Goal: Task Accomplishment & Management: Use online tool/utility

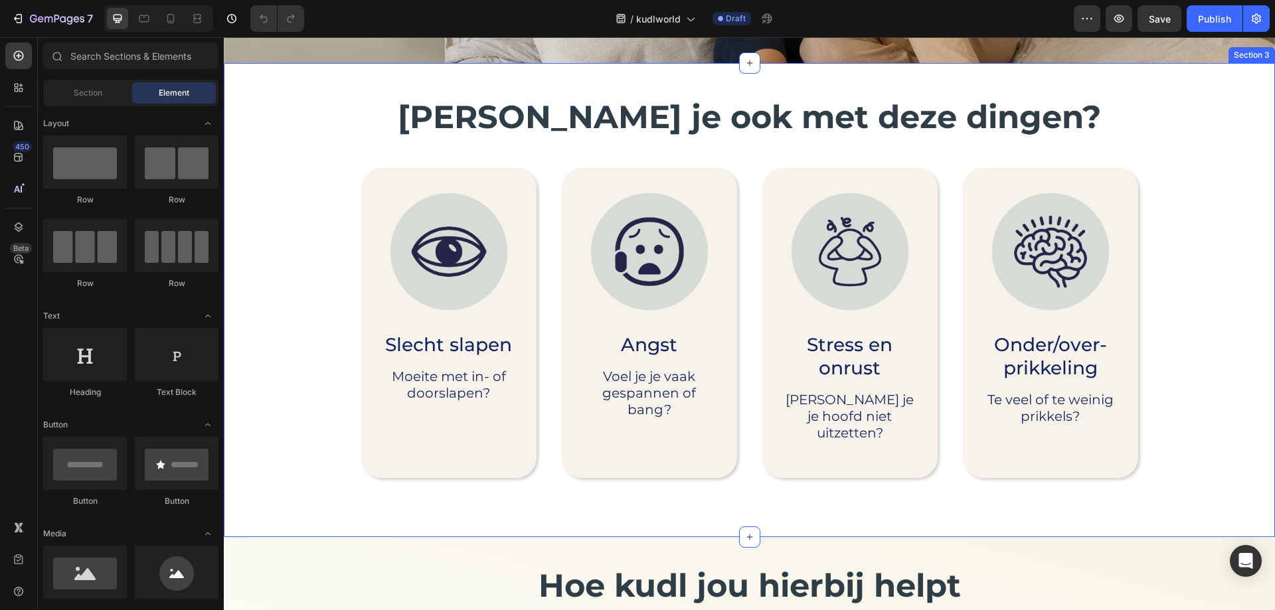
scroll to position [332, 0]
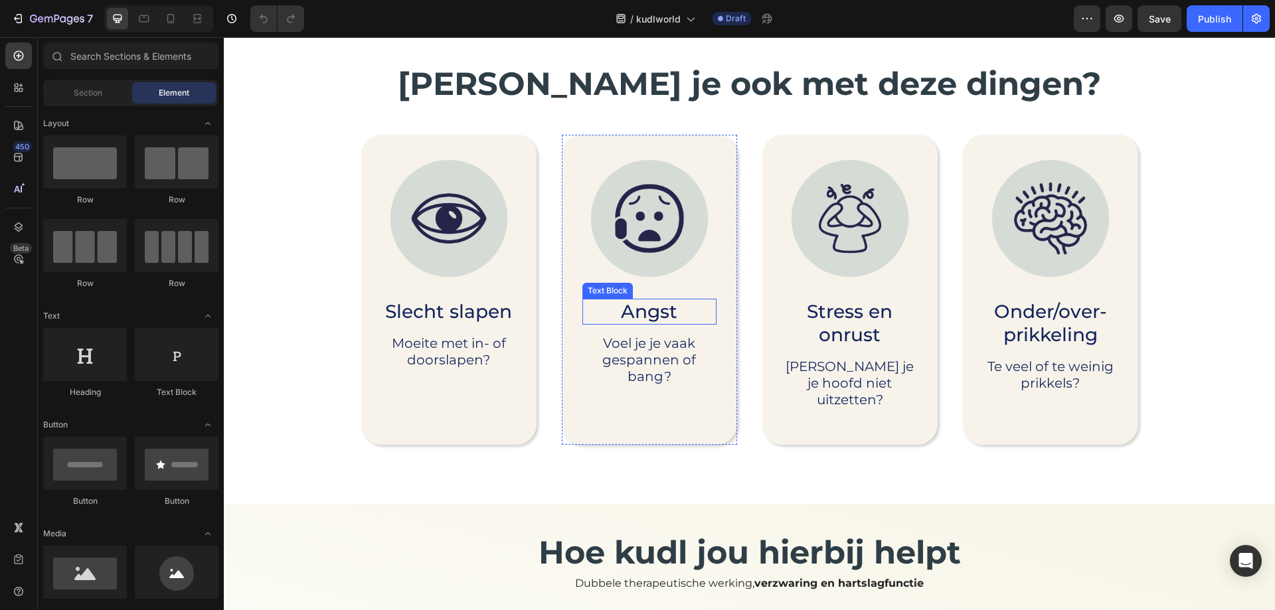
click at [671, 317] on p "Angst" at bounding box center [650, 311] width 132 height 23
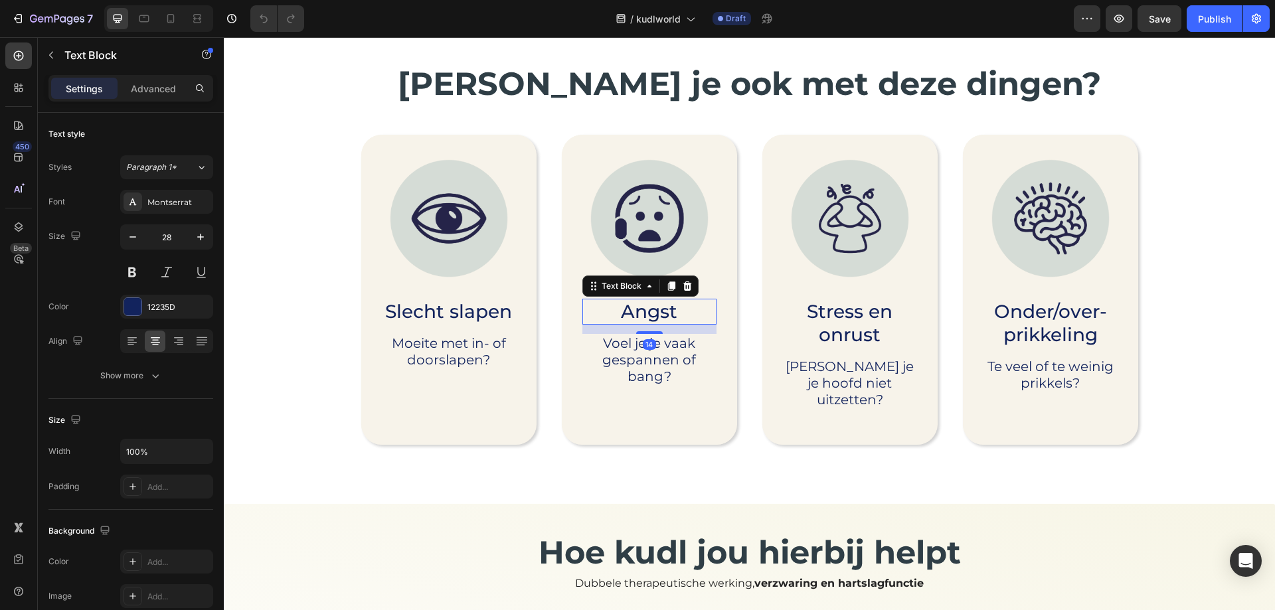
click at [672, 315] on p "Angst" at bounding box center [650, 311] width 132 height 23
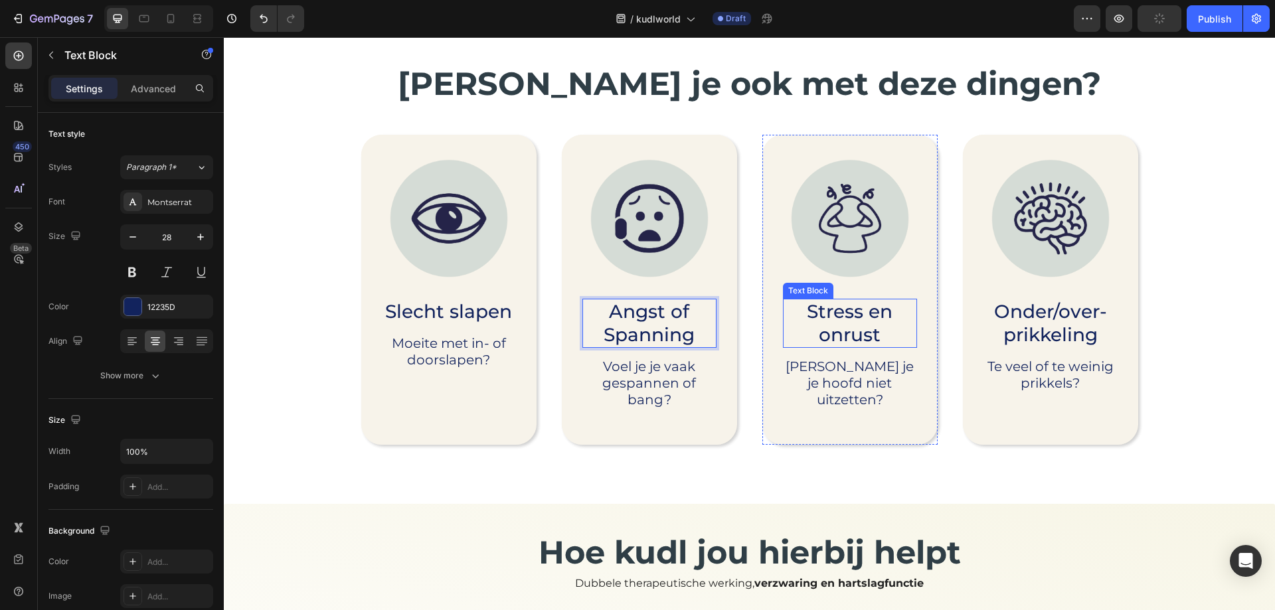
click at [866, 317] on p "Stress en onrust" at bounding box center [851, 323] width 132 height 46
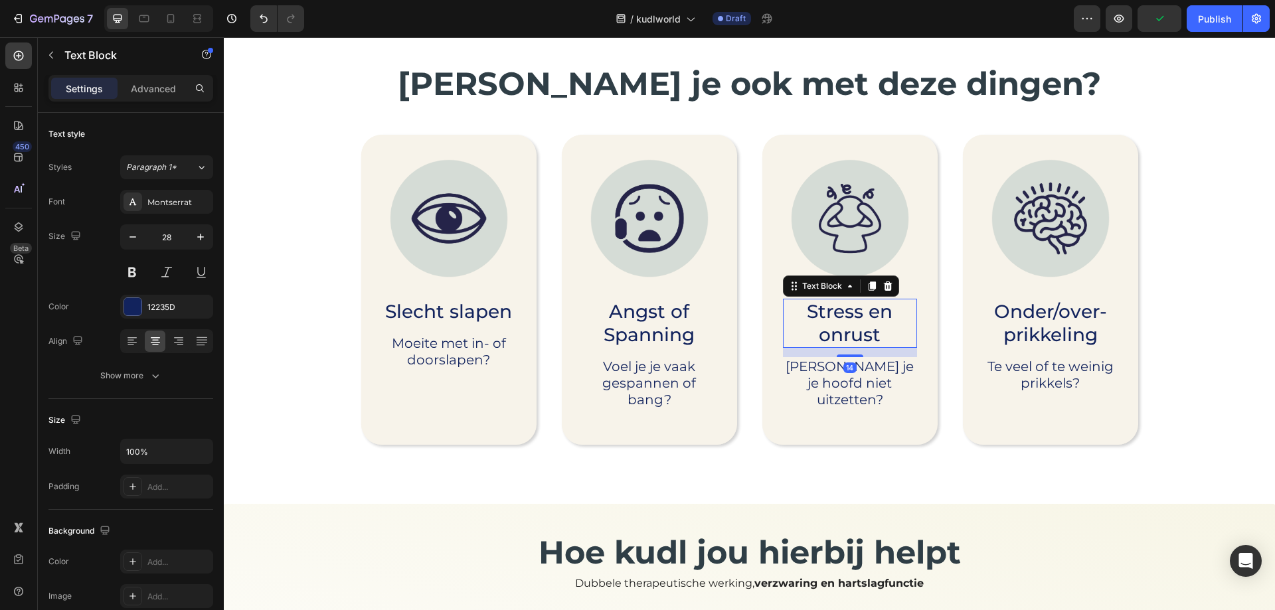
click at [852, 333] on p "Stress en onrust" at bounding box center [851, 323] width 132 height 46
click at [827, 335] on p "Stress en onrust" at bounding box center [851, 323] width 132 height 46
click at [1048, 316] on p "Onder/over-" at bounding box center [1051, 311] width 132 height 23
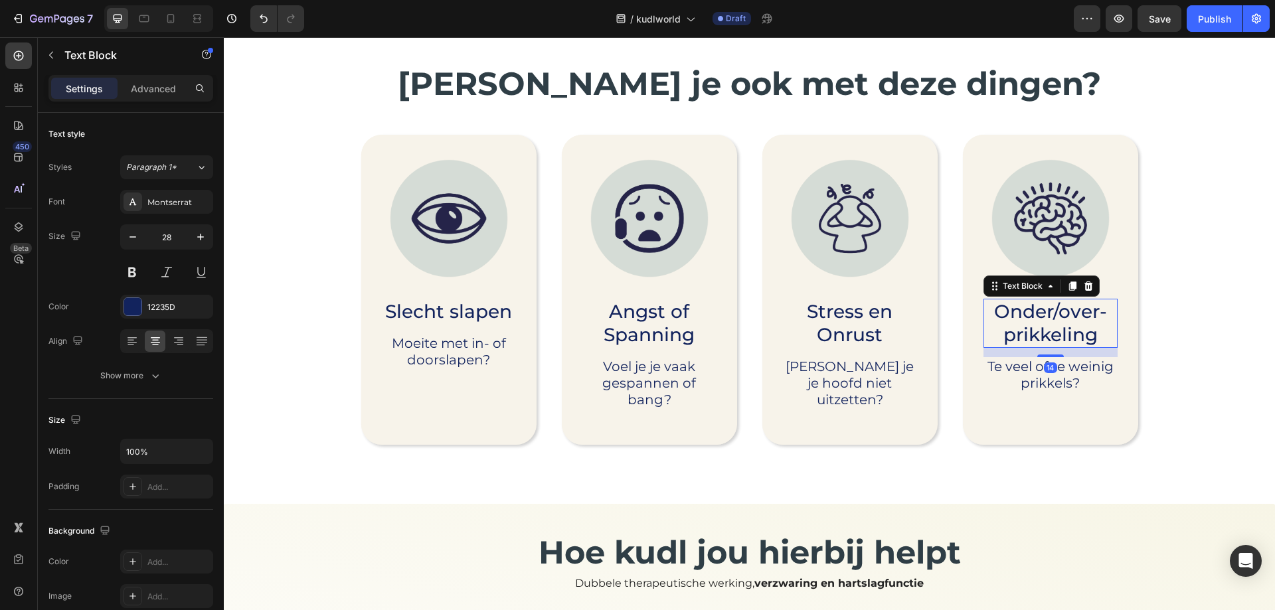
click at [1048, 316] on p "Onder/over-" at bounding box center [1051, 311] width 132 height 23
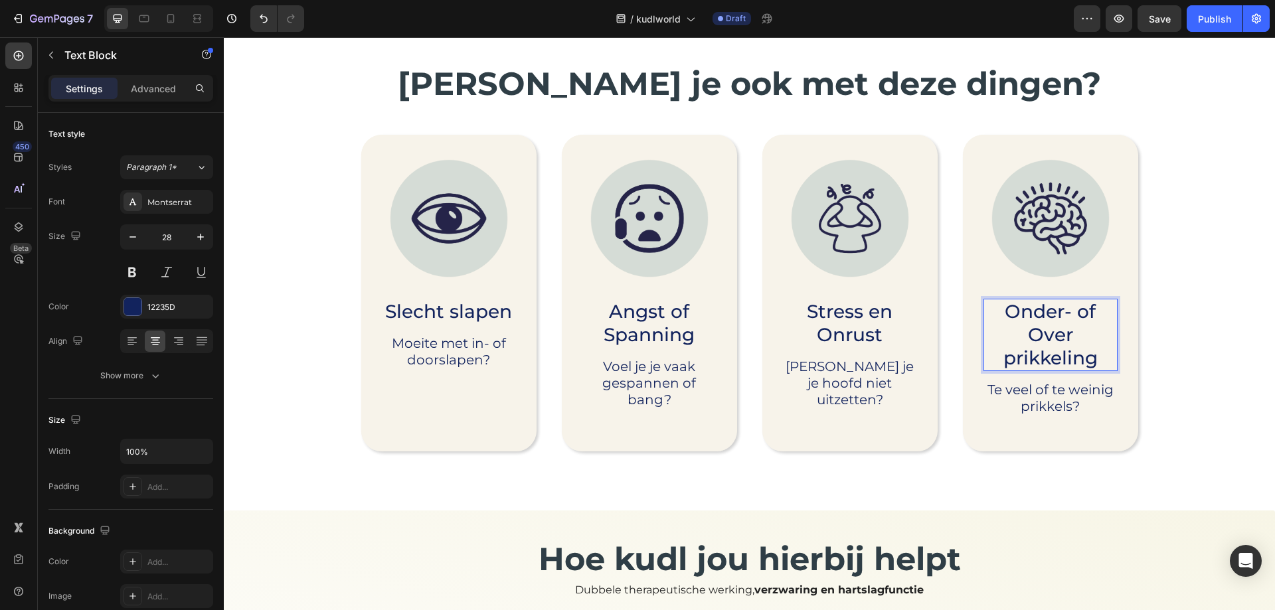
click at [1069, 314] on p "Onder- of Over prikkeling" at bounding box center [1051, 335] width 132 height 70
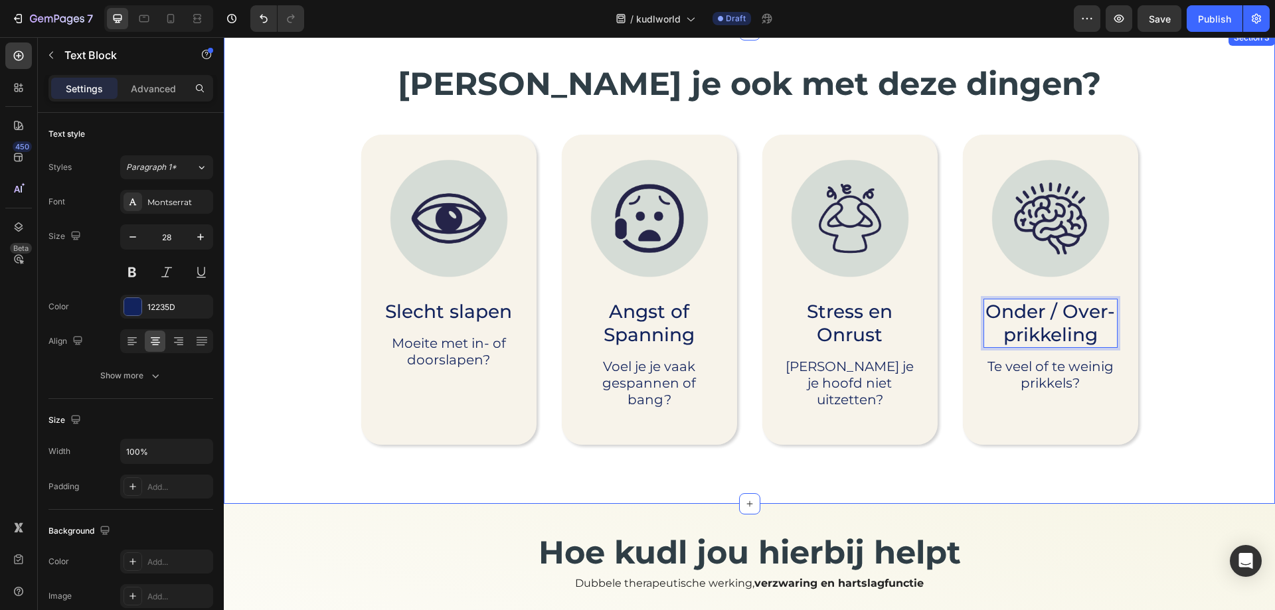
click at [1190, 377] on div "Worstel je ook met deze dingen? Heading Image Slecht slapen Text Block Moeite m…" at bounding box center [749, 269] width 1025 height 415
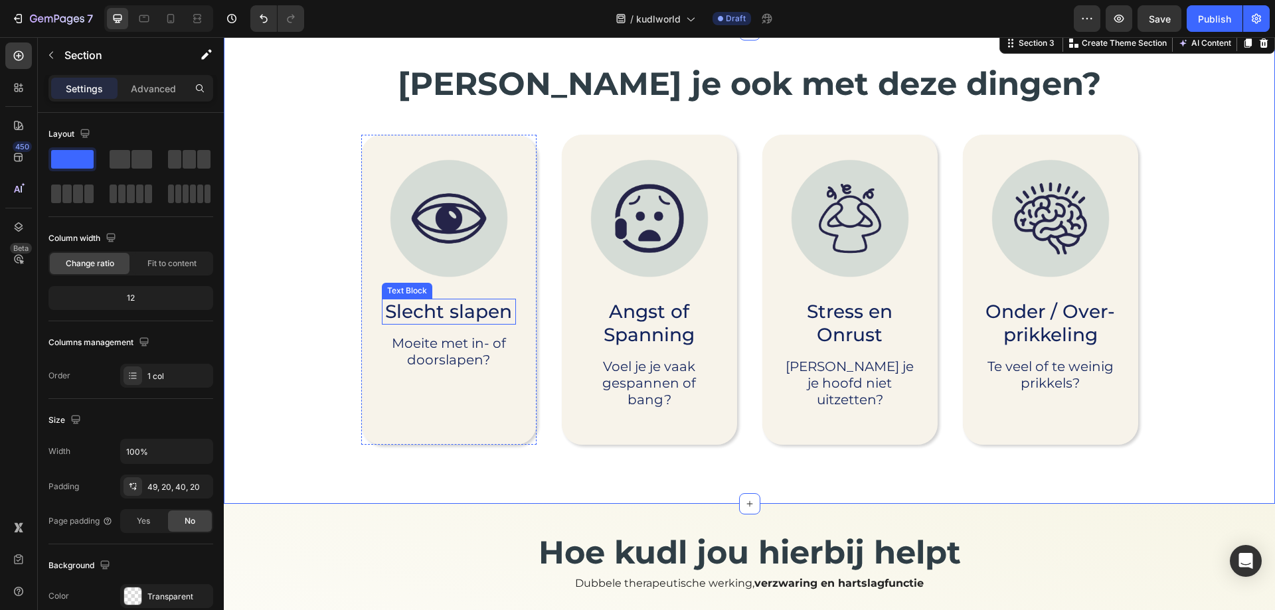
click at [444, 314] on p "Slecht slapen" at bounding box center [449, 311] width 132 height 23
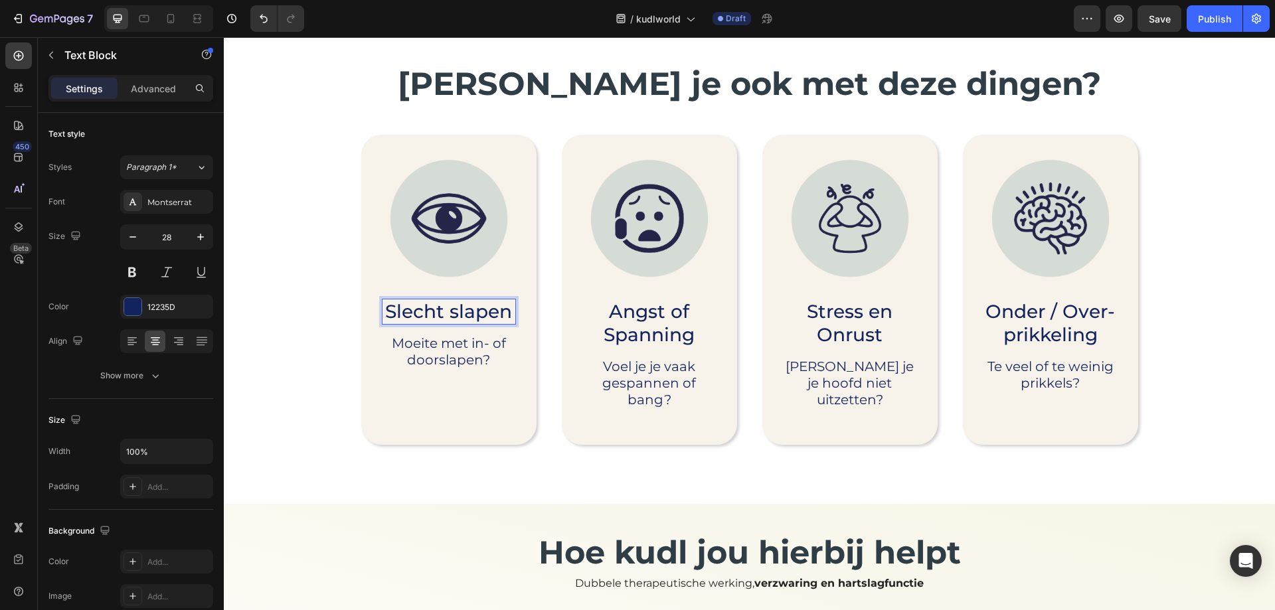
click at [444, 314] on p "Slecht slapen" at bounding box center [449, 311] width 132 height 23
click at [471, 344] on p "Slecht Slapen" at bounding box center [449, 323] width 132 height 46
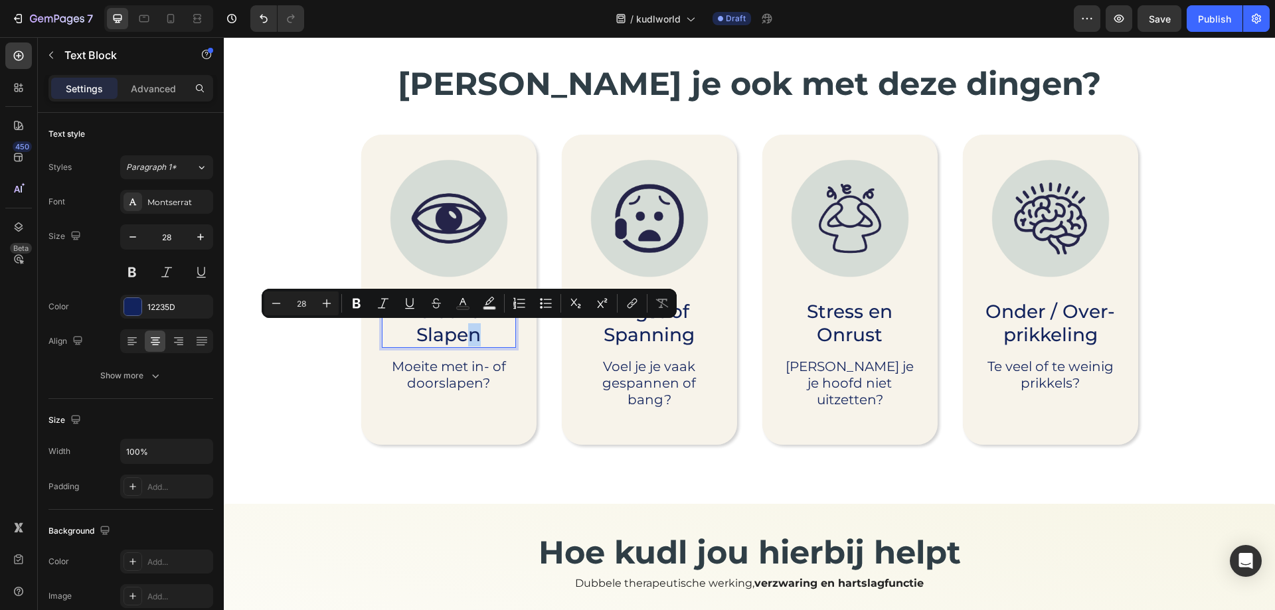
click at [480, 324] on p "Slecht Slapen" at bounding box center [449, 323] width 132 height 46
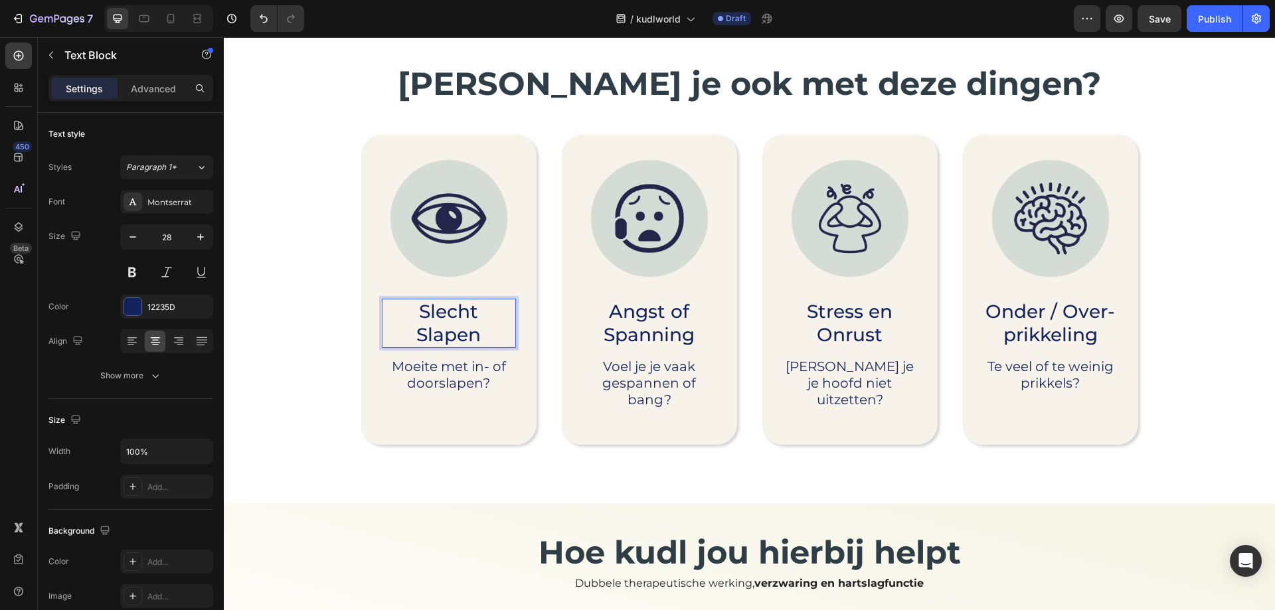
click at [484, 309] on p "Slecht Slapen" at bounding box center [449, 323] width 132 height 46
click at [328, 420] on div "Worstel je ook met deze dingen? Heading Image Slecht Slapen Text Block 14 Moeit…" at bounding box center [749, 269] width 1025 height 415
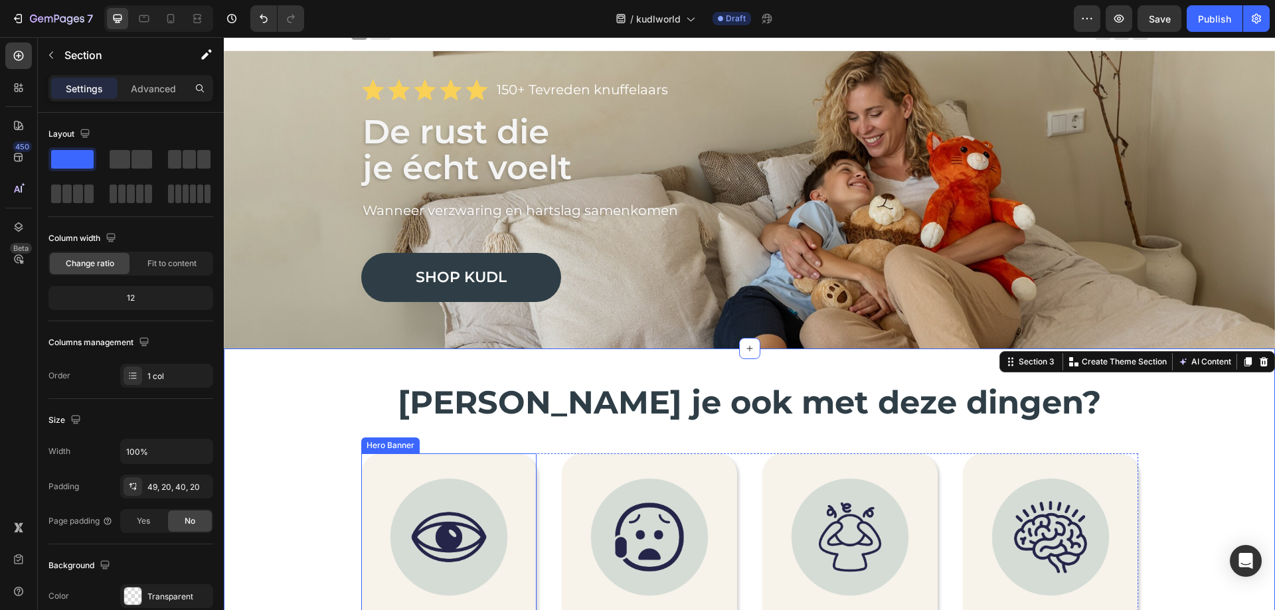
scroll to position [0, 0]
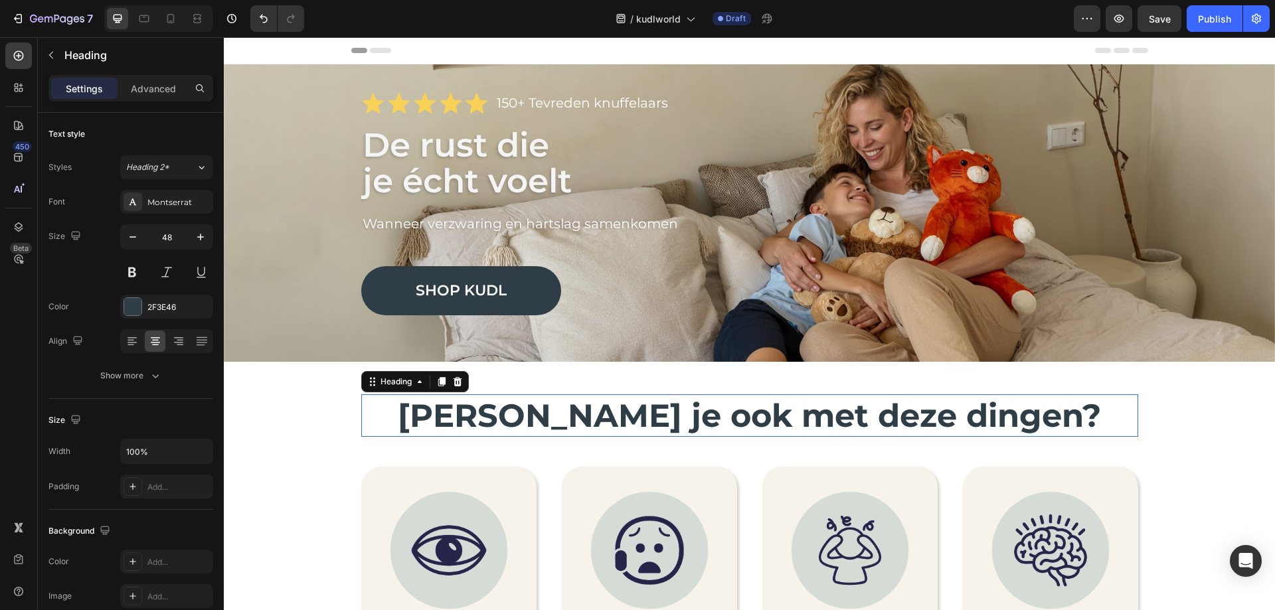
click at [579, 411] on strong "[PERSON_NAME] je ook met deze dingen?" at bounding box center [749, 416] width 703 height 39
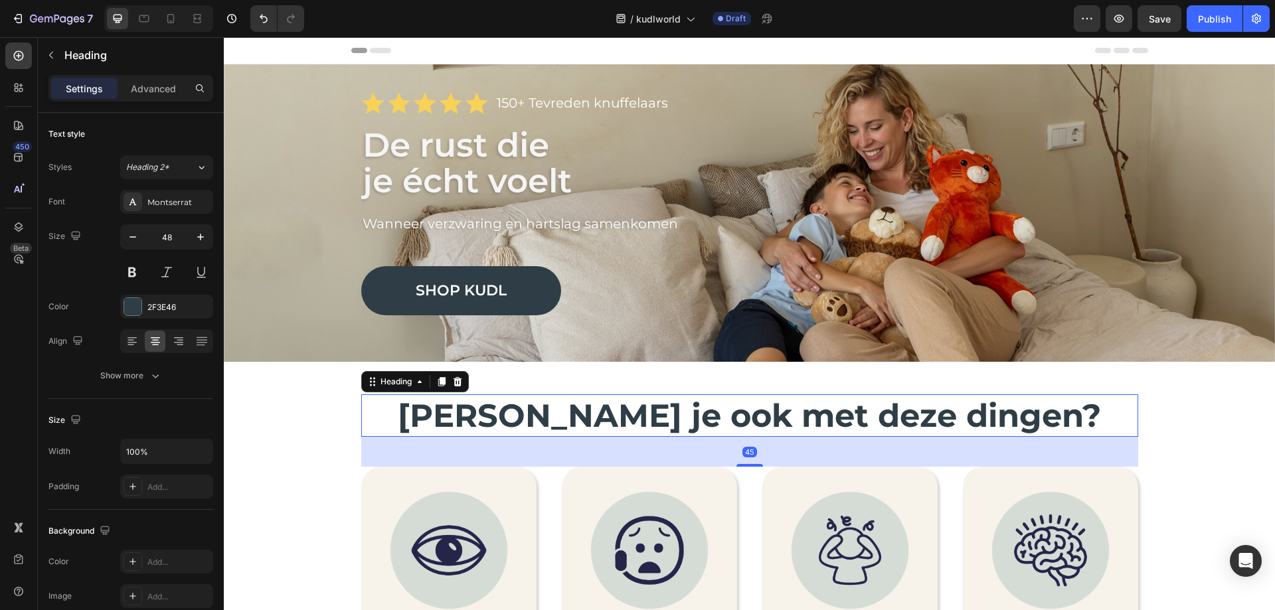
click at [464, 418] on h2 "[PERSON_NAME] je ook met deze dingen?" at bounding box center [749, 416] width 777 height 43
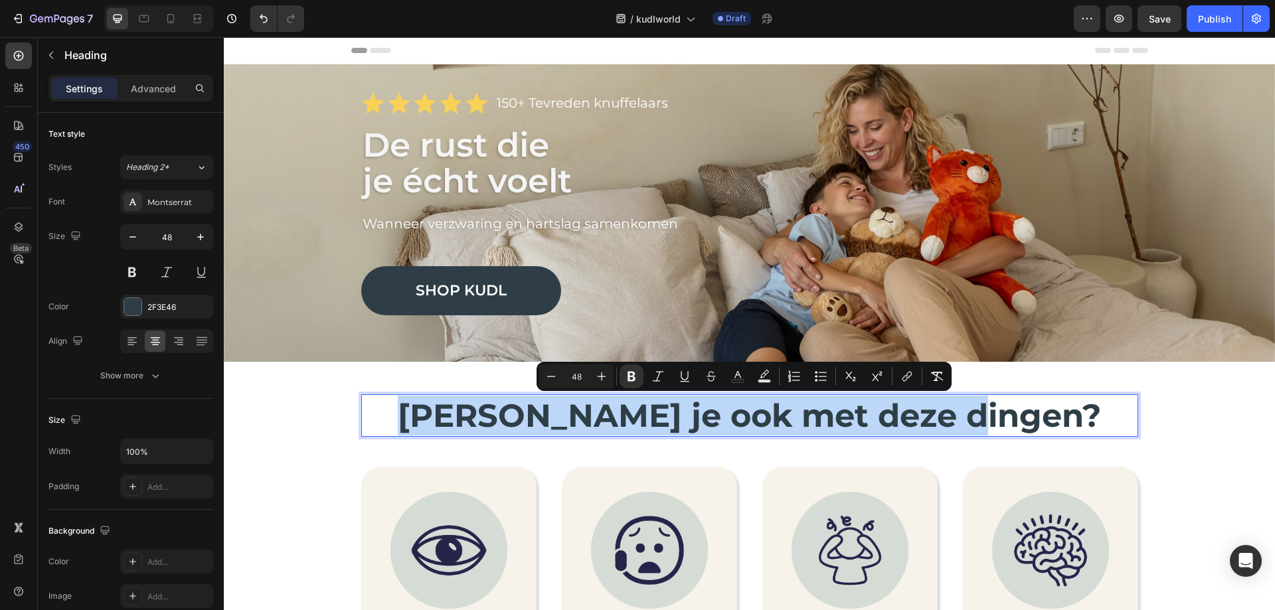
drag, startPoint x: 464, startPoint y: 418, endPoint x: 1027, endPoint y: 407, distance: 563.4
click at [1027, 407] on p "[PERSON_NAME] je ook met deze dingen?" at bounding box center [750, 416] width 775 height 40
copy strong "[PERSON_NAME] je ook met deze dingen?"
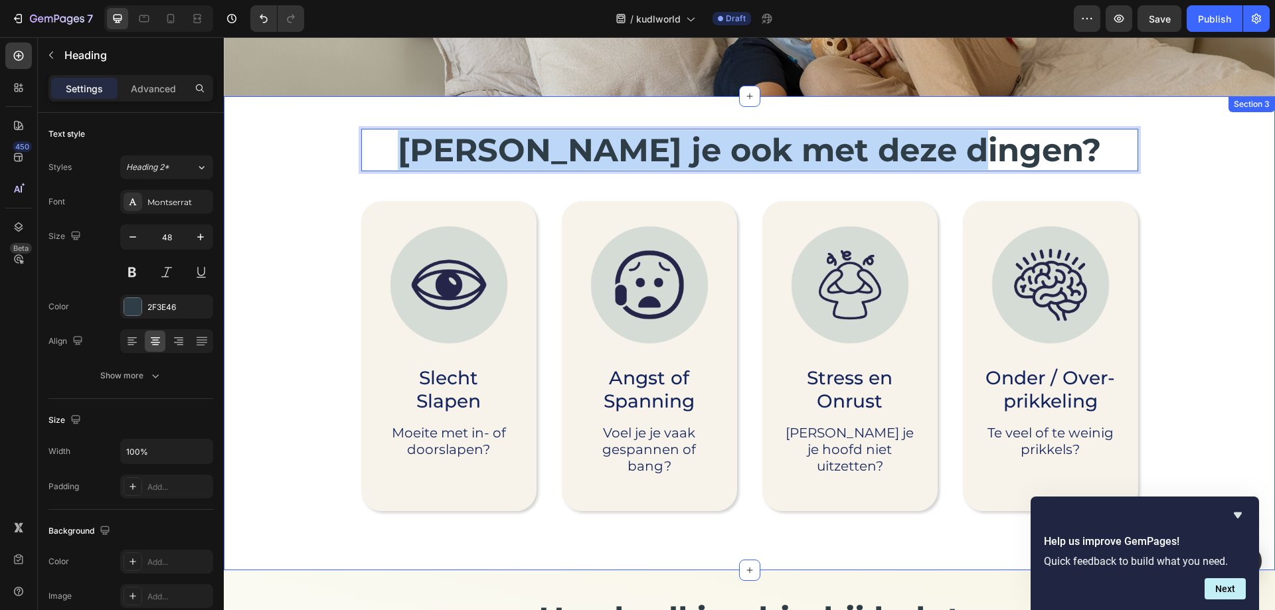
scroll to position [731, 0]
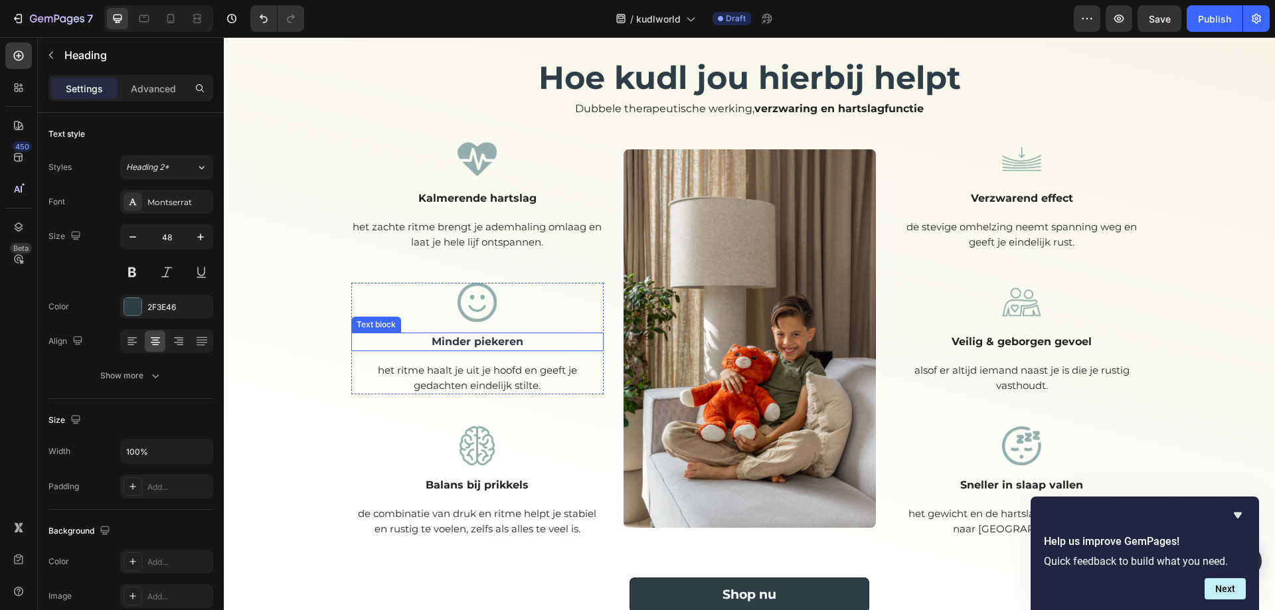
type input "16"
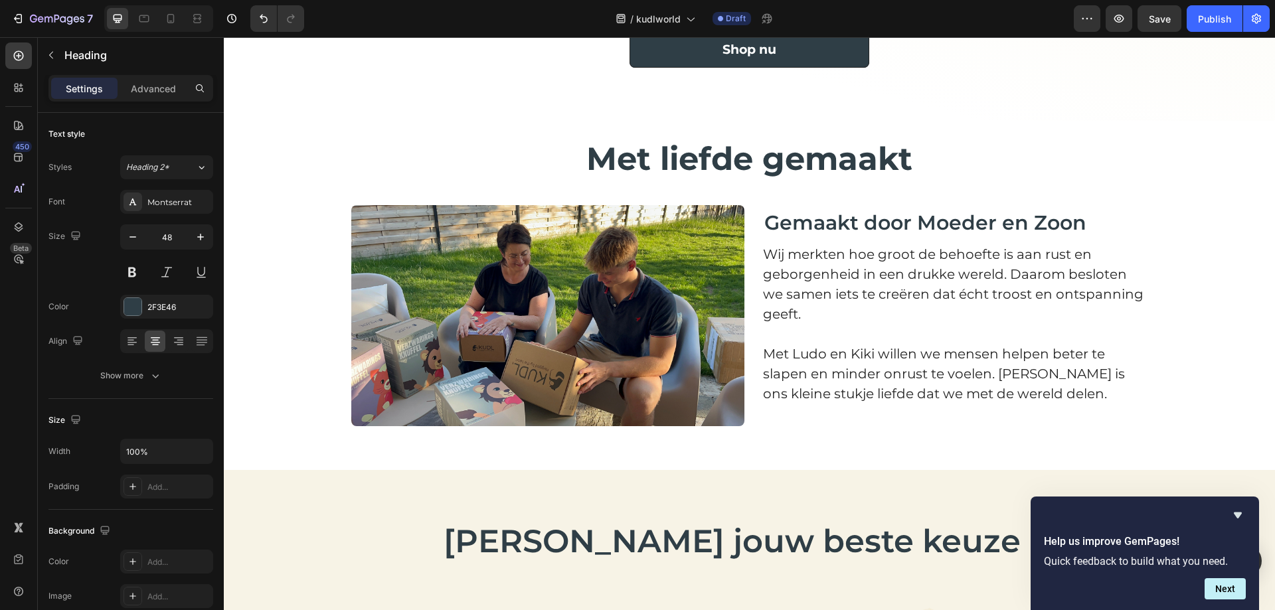
scroll to position [1329, 0]
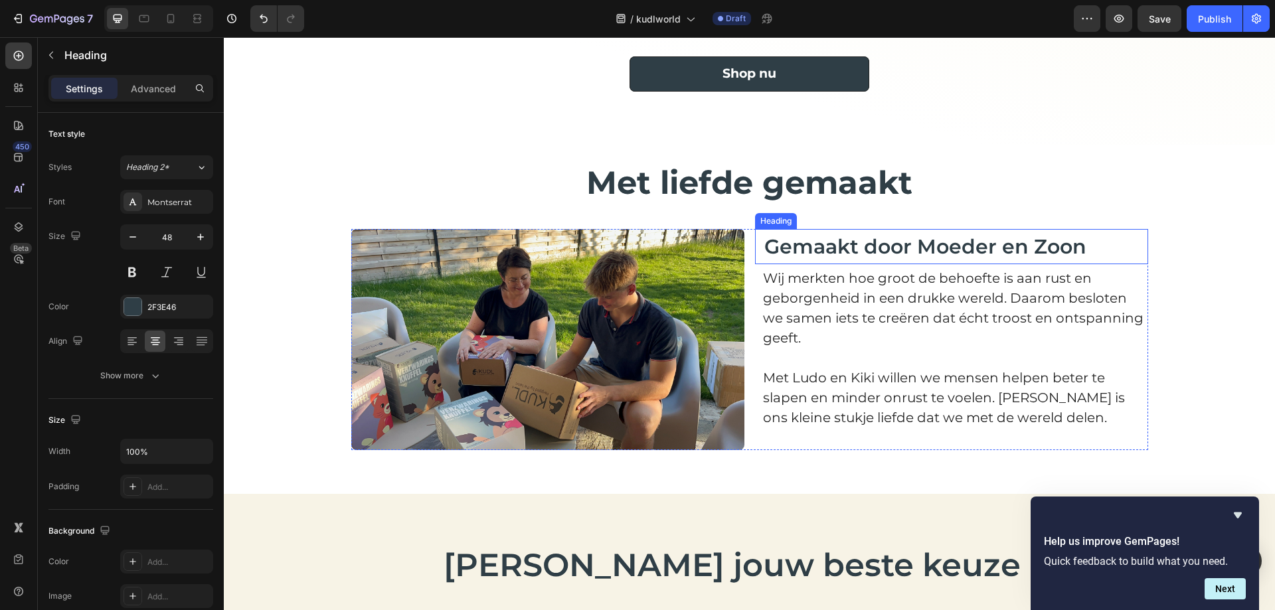
click at [765, 246] on span "Gemaakt door Moeder en Zoon" at bounding box center [926, 246] width 322 height 25
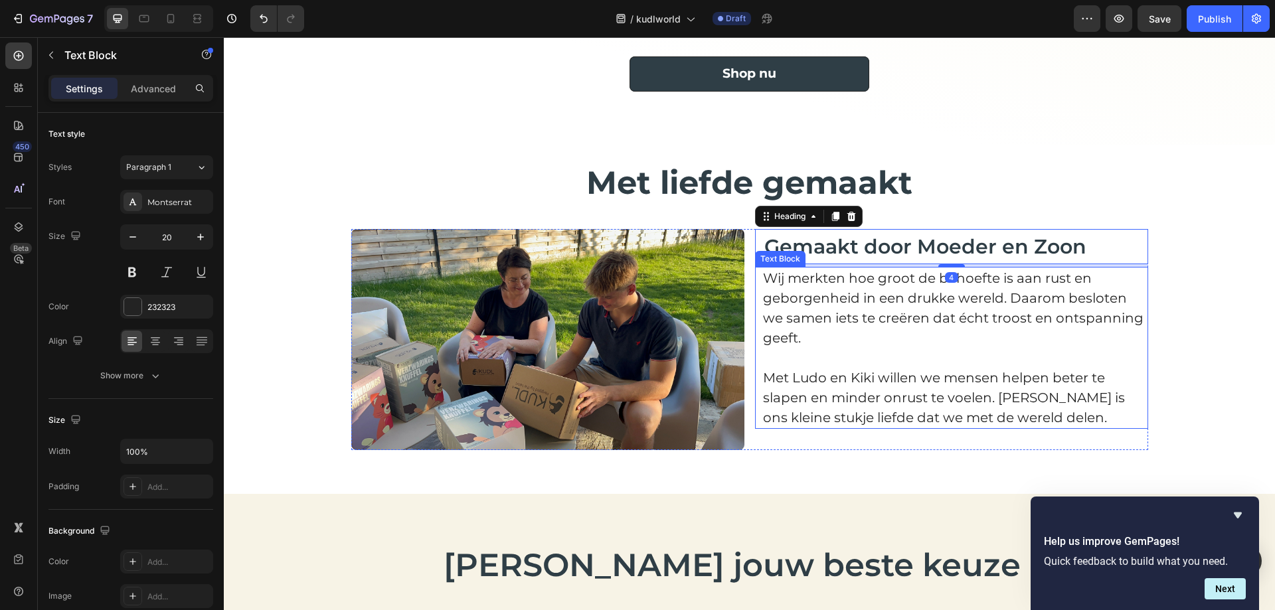
click at [767, 278] on p "Wij merkten hoe groot de behoefte is aan rust en geborgenheid in een drukke wer…" at bounding box center [955, 308] width 384 height 80
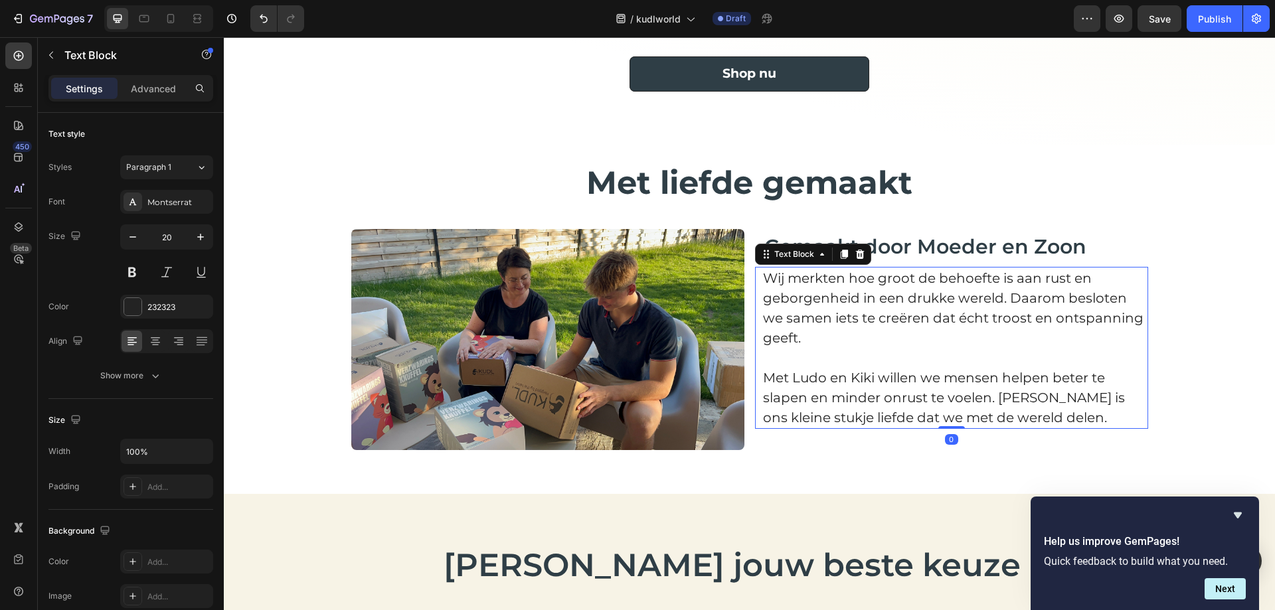
click at [763, 278] on p "Wij merkten hoe groot de behoefte is aan rust en geborgenheid in een drukke wer…" at bounding box center [955, 308] width 384 height 80
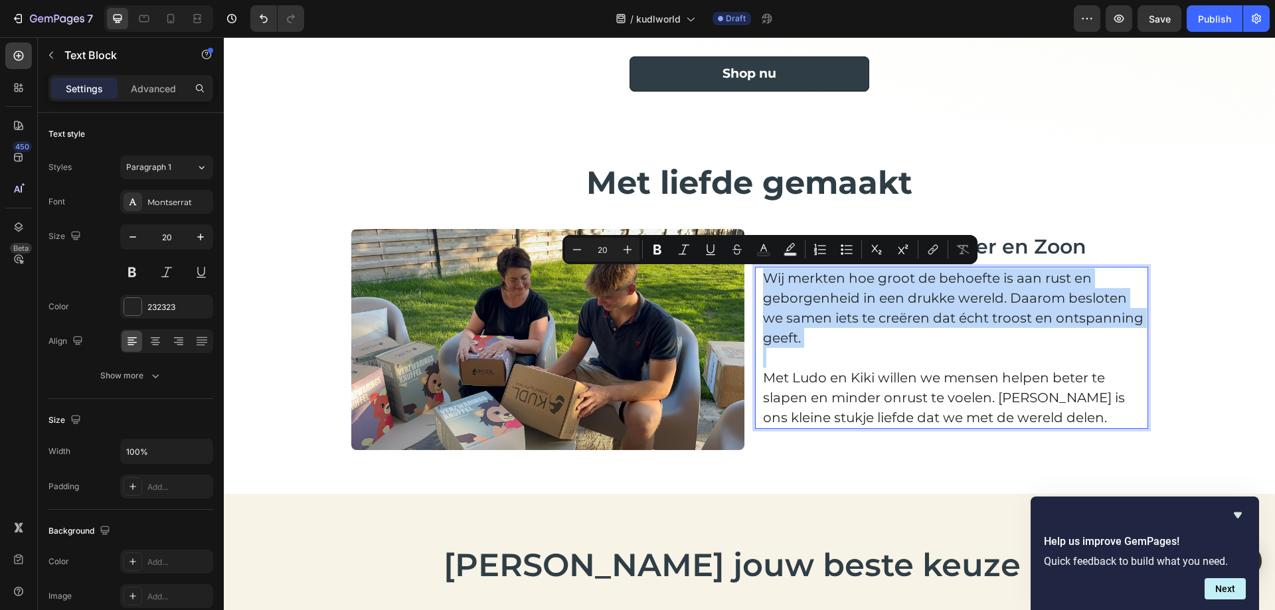
click at [763, 278] on p "Wij merkten hoe groot de behoefte is aan rust en geborgenheid in een drukke wer…" at bounding box center [955, 308] width 384 height 80
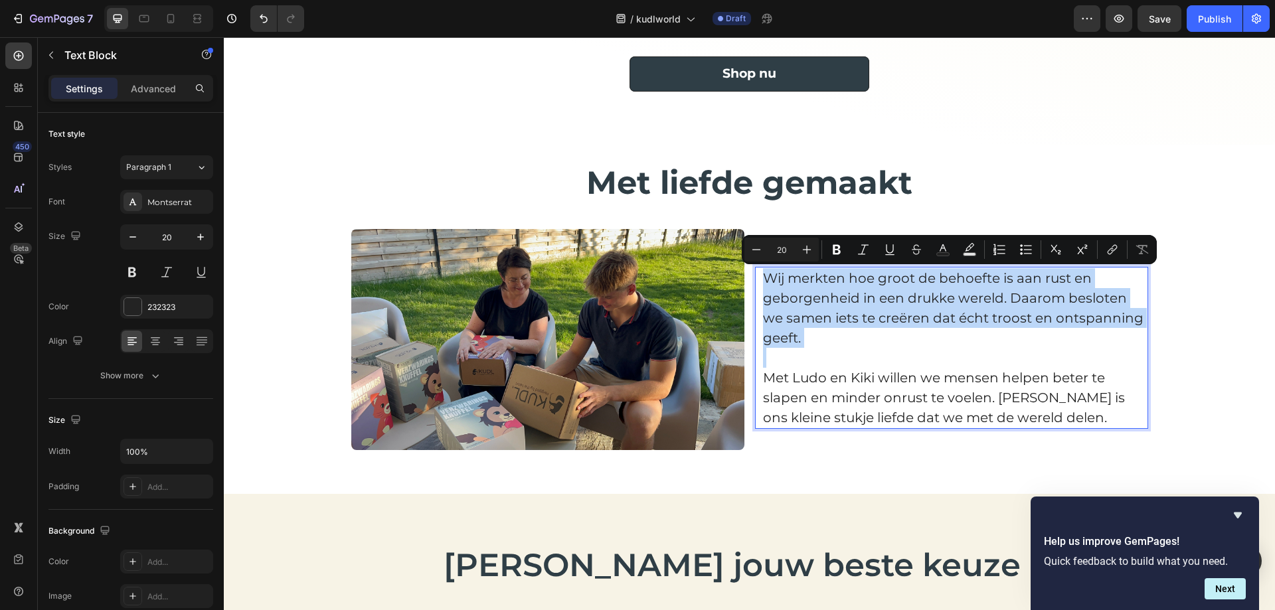
click at [763, 279] on p "Wij merkten hoe groot de behoefte is aan rust en geborgenheid in een drukke wer…" at bounding box center [955, 308] width 384 height 80
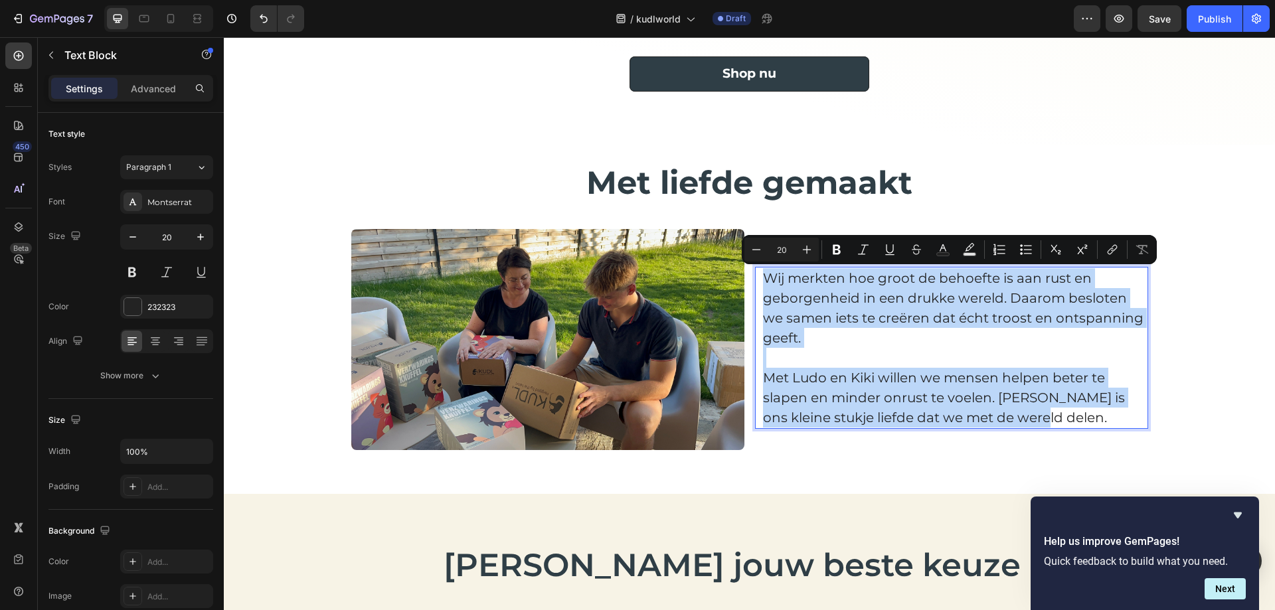
drag, startPoint x: 757, startPoint y: 276, endPoint x: 1054, endPoint y: 424, distance: 332.1
click at [1054, 424] on div "Wij merkten hoe groot de behoefte is aan rust en geborgenheid in een drukke wer…" at bounding box center [955, 348] width 387 height 162
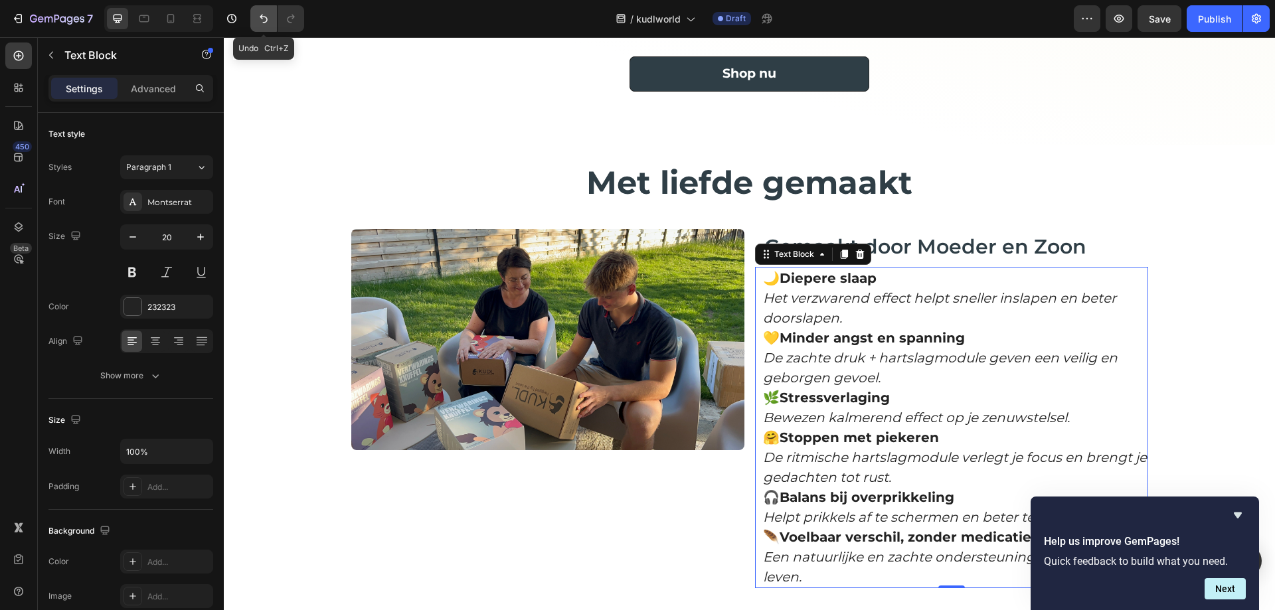
click at [270, 19] on icon "Undo/Redo" at bounding box center [263, 18] width 13 height 13
click at [268, 19] on icon "Undo/Redo" at bounding box center [263, 18] width 13 height 13
click at [260, 19] on icon "Undo/Redo" at bounding box center [263, 18] width 13 height 13
click at [1080, 20] on button "button" at bounding box center [1087, 18] width 27 height 27
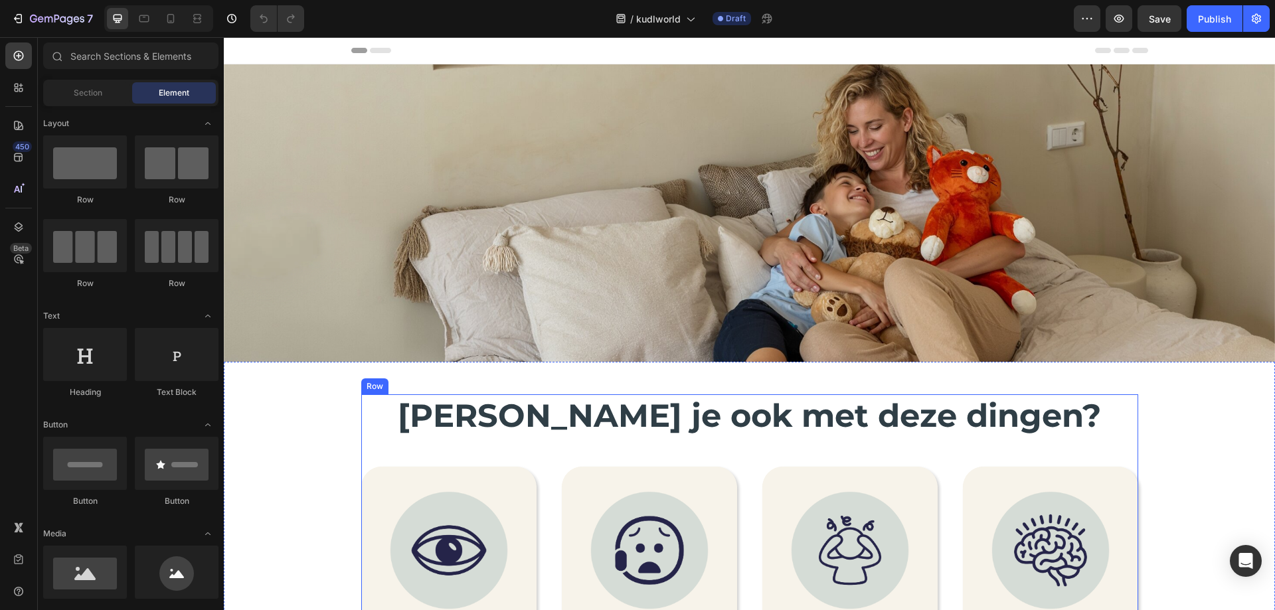
scroll to position [332, 0]
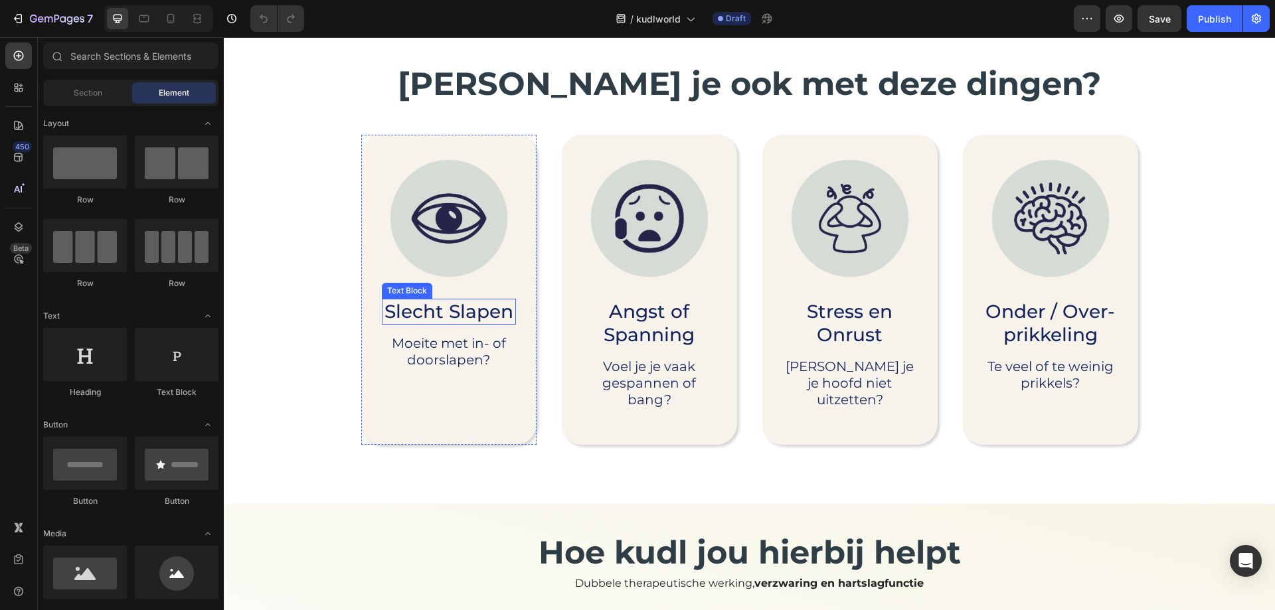
click at [446, 303] on p "Slecht Slapen" at bounding box center [449, 311] width 132 height 23
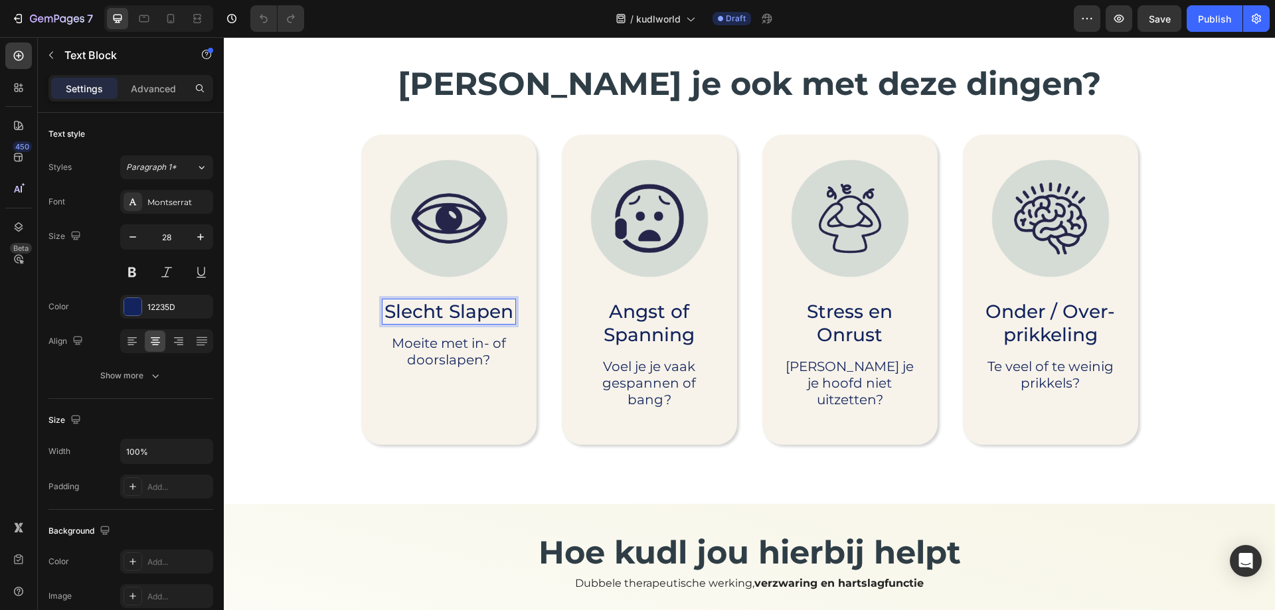
click at [446, 312] on p "Slecht Slapen" at bounding box center [449, 311] width 132 height 23
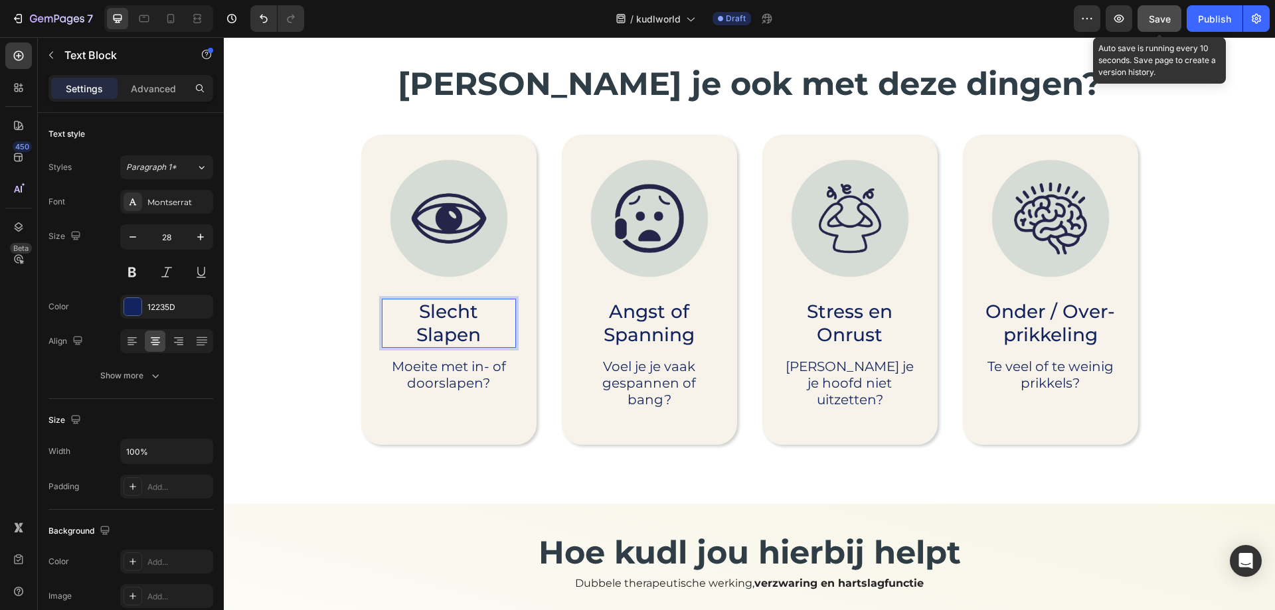
click at [1161, 21] on span "Save" at bounding box center [1160, 18] width 22 height 11
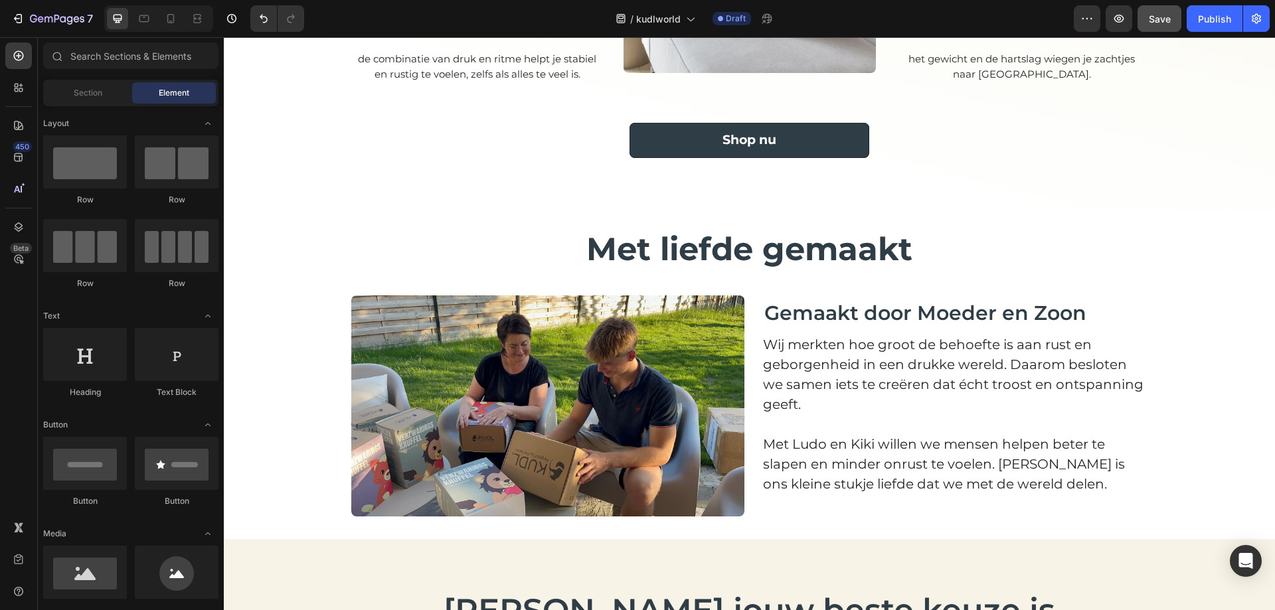
scroll to position [1316, 0]
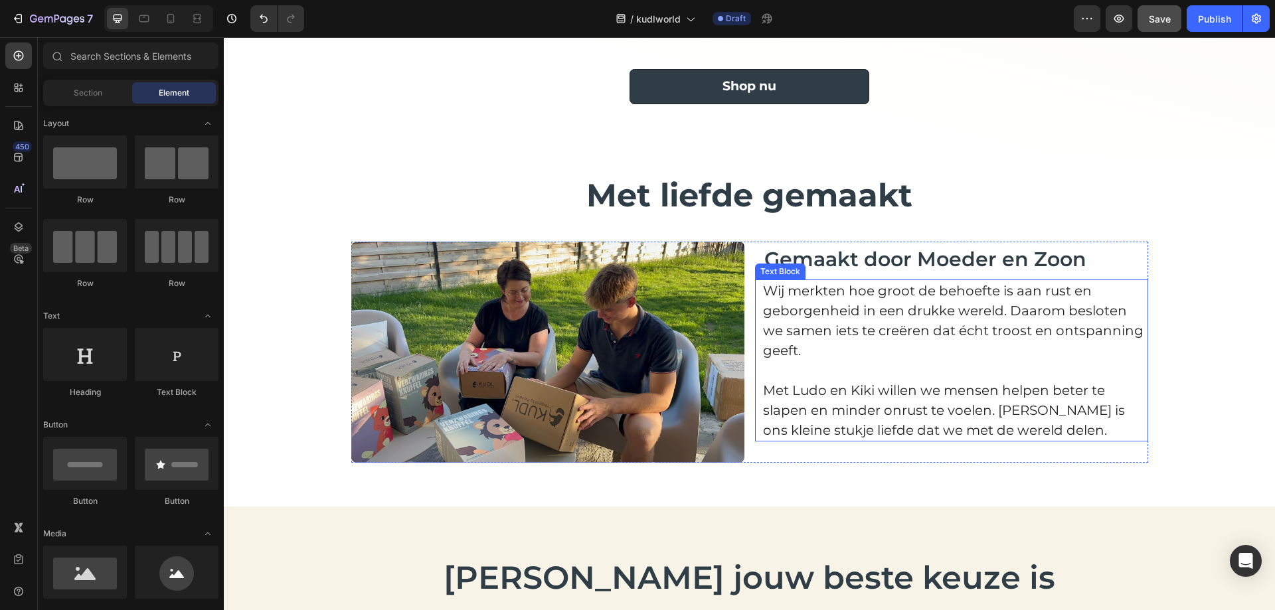
click at [805, 300] on p "Wij merkten hoe groot de behoefte is aan rust en geborgenheid in een drukke wer…" at bounding box center [955, 321] width 384 height 80
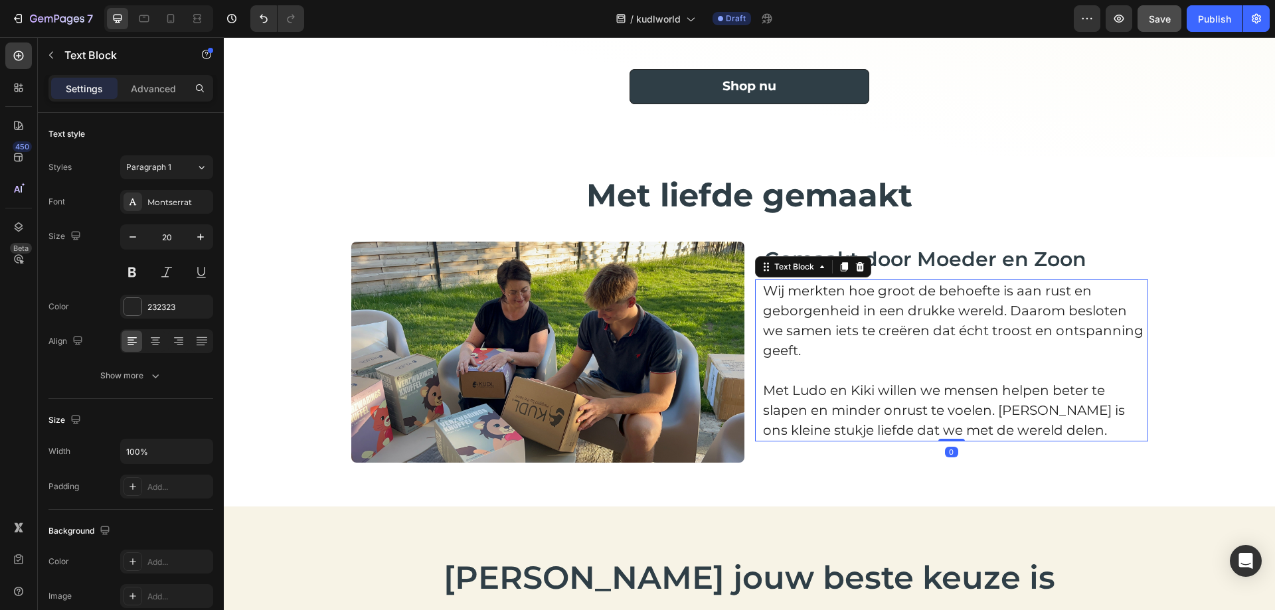
click at [763, 296] on p "Wij merkten hoe groot de behoefte is aan rust en geborgenheid in een drukke wer…" at bounding box center [955, 321] width 384 height 80
click at [763, 293] on p "Wij merkten hoe groot de behoefte is aan rust en geborgenheid in een drukke wer…" at bounding box center [955, 321] width 384 height 80
click at [763, 292] on p "Wij merkten hoe groot de behoefte is aan rust en geborgenheid in een drukke wer…" at bounding box center [955, 321] width 384 height 80
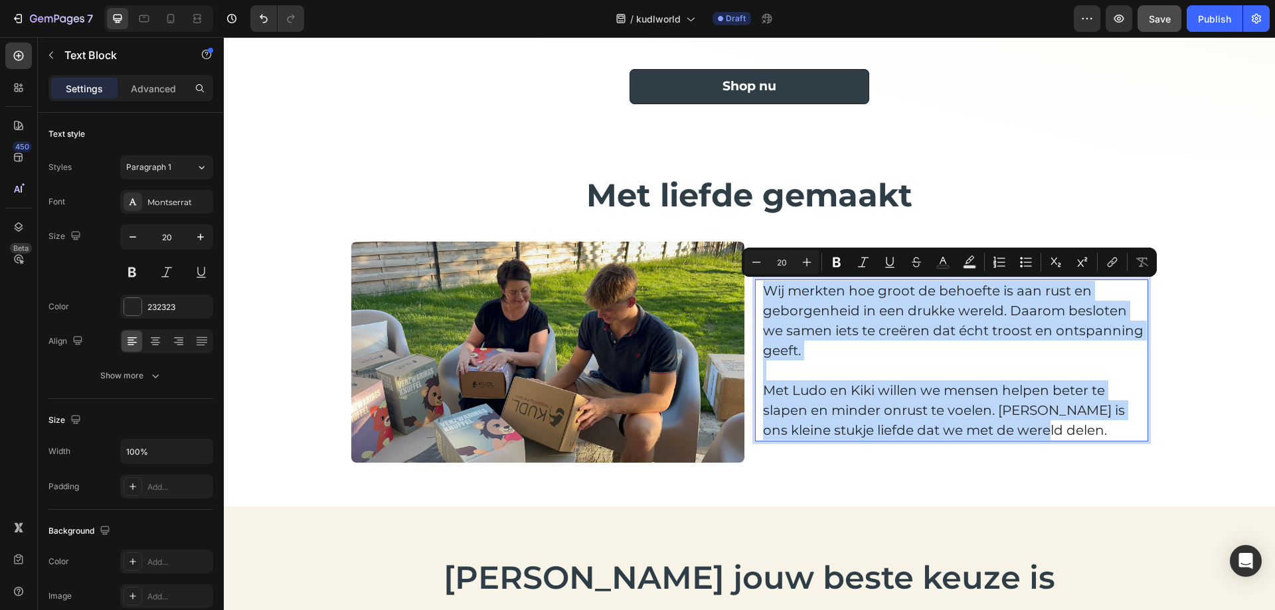
drag, startPoint x: 759, startPoint y: 292, endPoint x: 1080, endPoint y: 429, distance: 348.8
click at [1080, 429] on div "Wij merkten hoe groot de behoefte is aan rust en geborgenheid in een drukke wer…" at bounding box center [955, 361] width 387 height 162
copy div "Wij merkten hoe groot de behoefte is aan rust en geborgenheid in een drukke wer…"
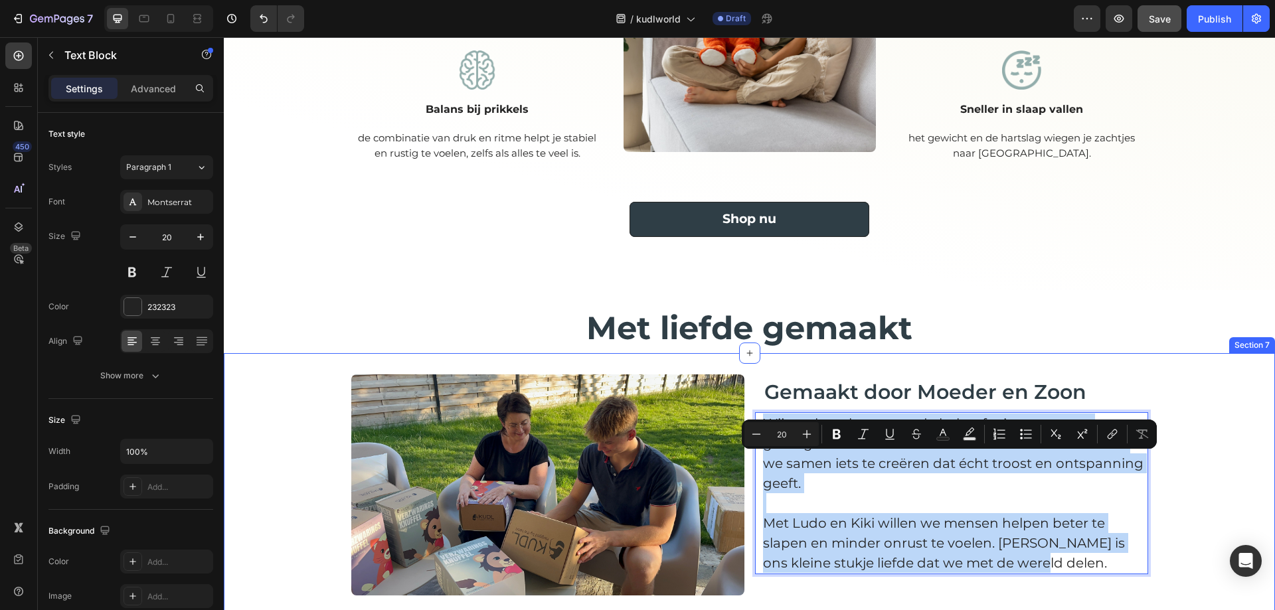
scroll to position [984, 0]
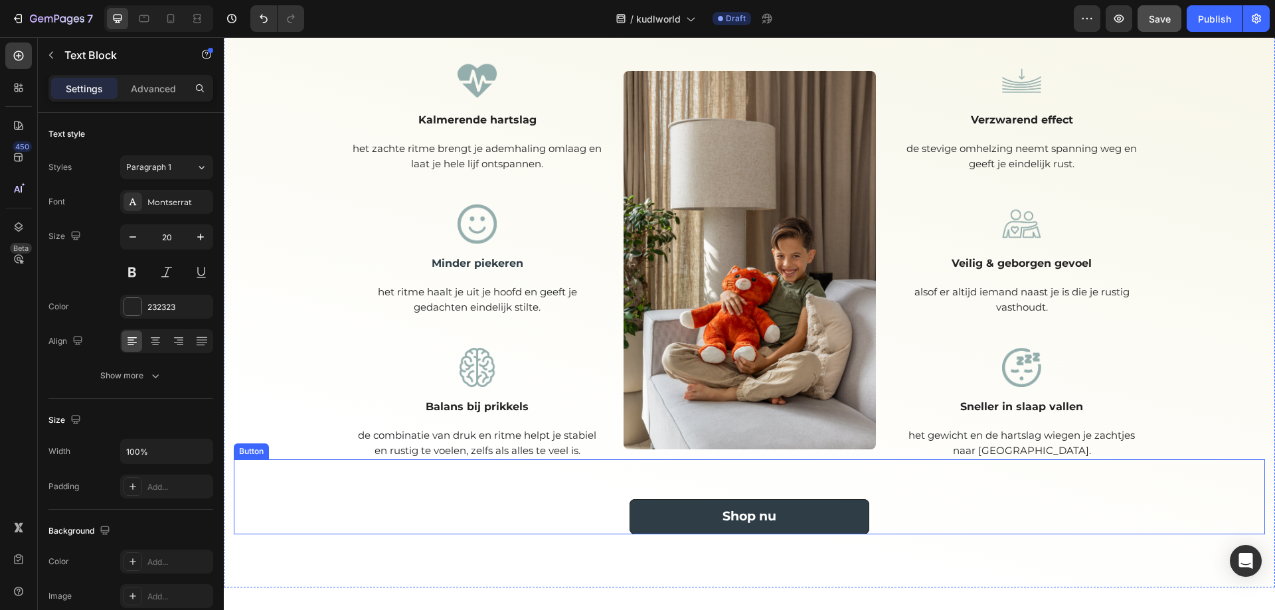
type input "16"
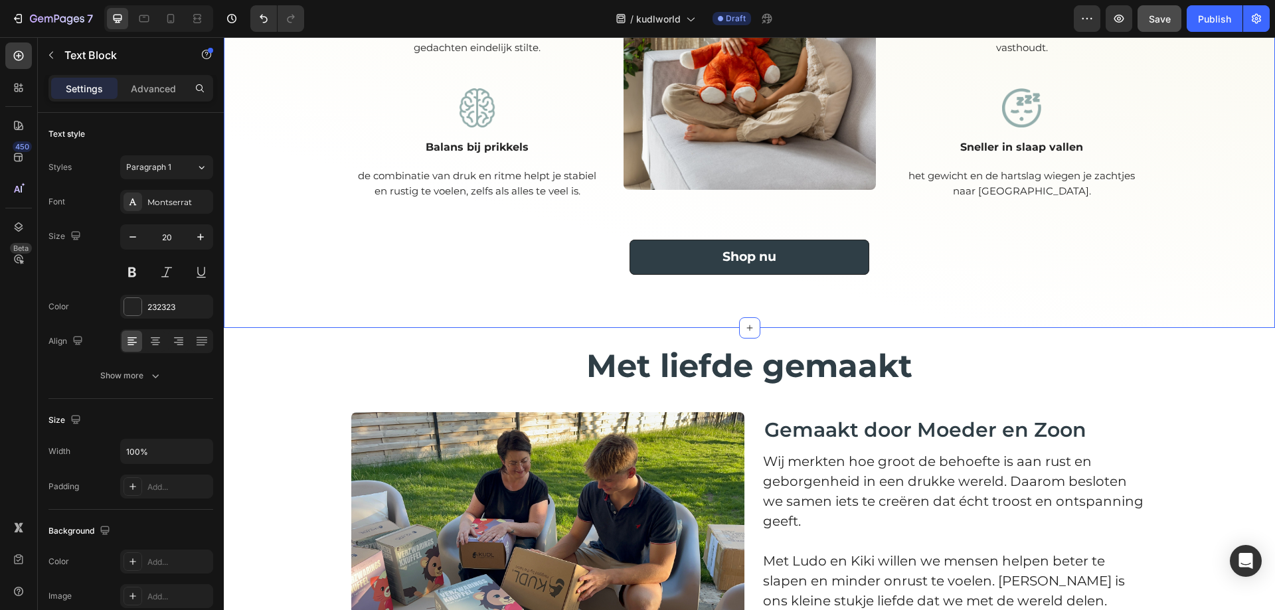
scroll to position [1316, 0]
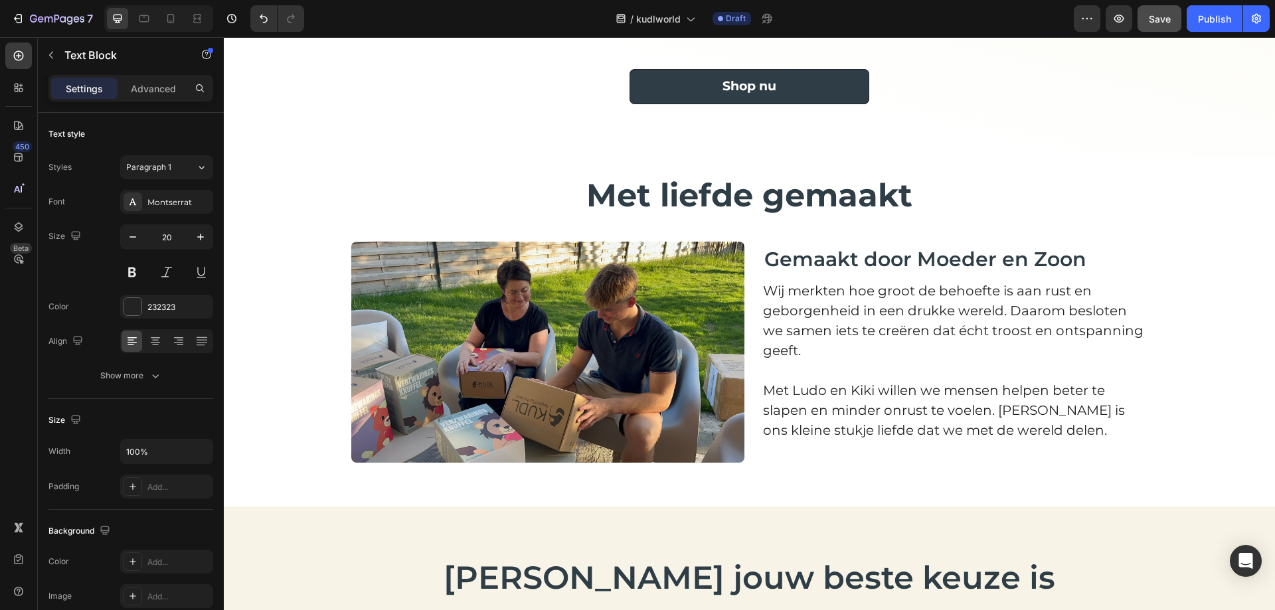
click at [828, 288] on p "Wij merkten hoe groot de behoefte is aan rust en geborgenheid in een drukke wer…" at bounding box center [955, 321] width 384 height 80
click at [822, 291] on p "Wij merkten hoe groot de behoefte is aan rust en geborgenheid in een drukke wer…" at bounding box center [955, 321] width 384 height 80
click at [765, 256] on span "Gemaakt door Moeder en Zoon" at bounding box center [926, 259] width 322 height 25
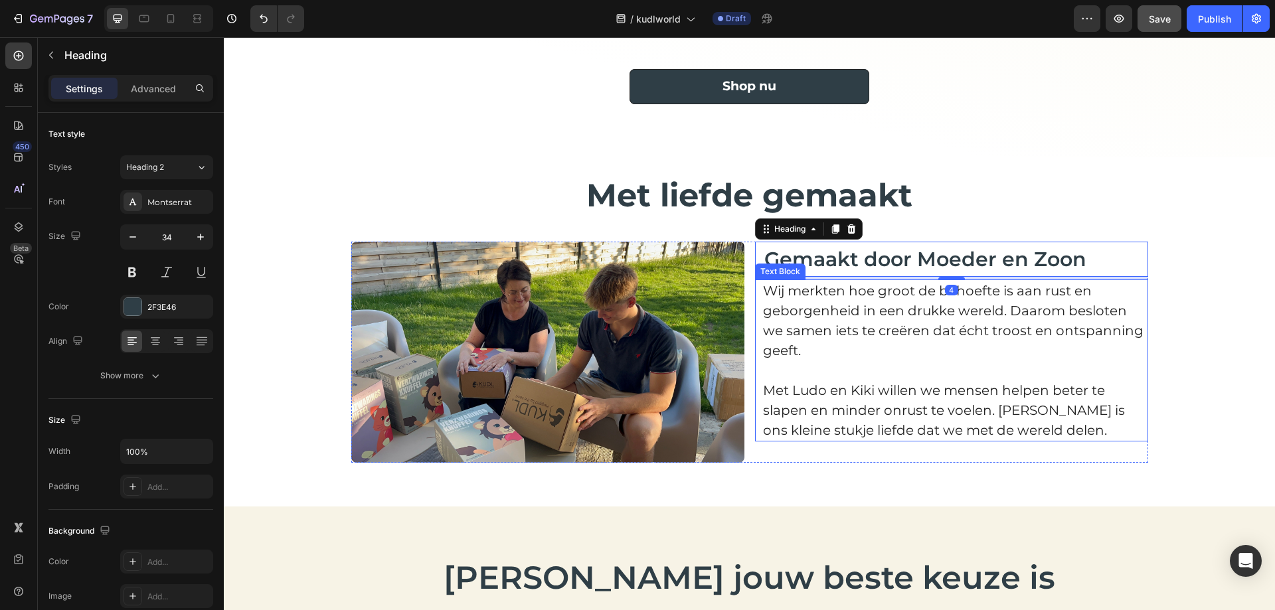
click at [766, 298] on p "Wij merkten hoe groot de behoefte is aan rust en geborgenheid in een drukke wer…" at bounding box center [955, 321] width 384 height 80
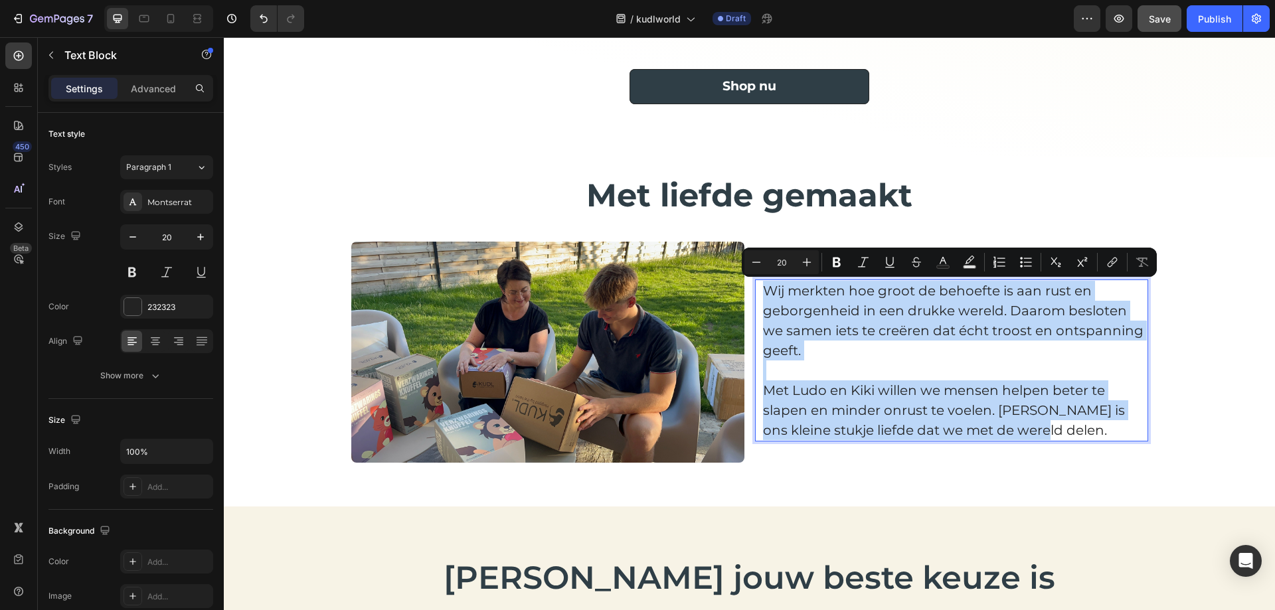
drag, startPoint x: 761, startPoint y: 292, endPoint x: 1093, endPoint y: 434, distance: 361.6
click at [1093, 434] on div "Wij merkten hoe groot de behoefte is aan rust en geborgenheid in een drukke wer…" at bounding box center [955, 361] width 387 height 162
copy div "Wij merkten hoe groot de behoefte is aan rust en geborgenheid in een drukke wer…"
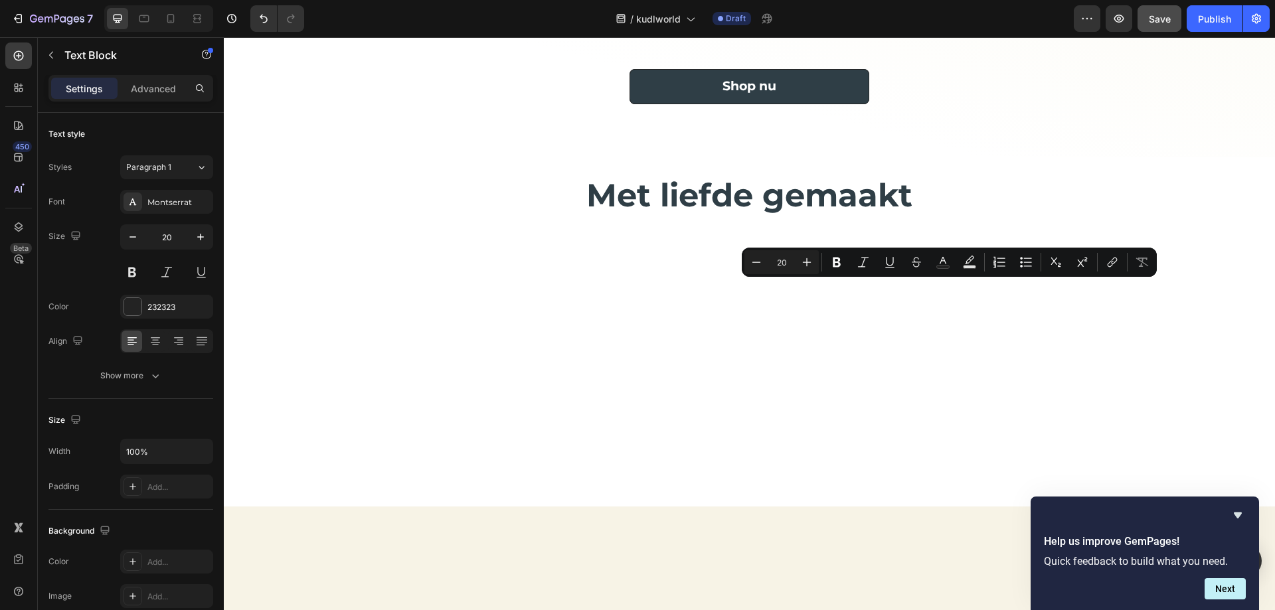
type input "16"
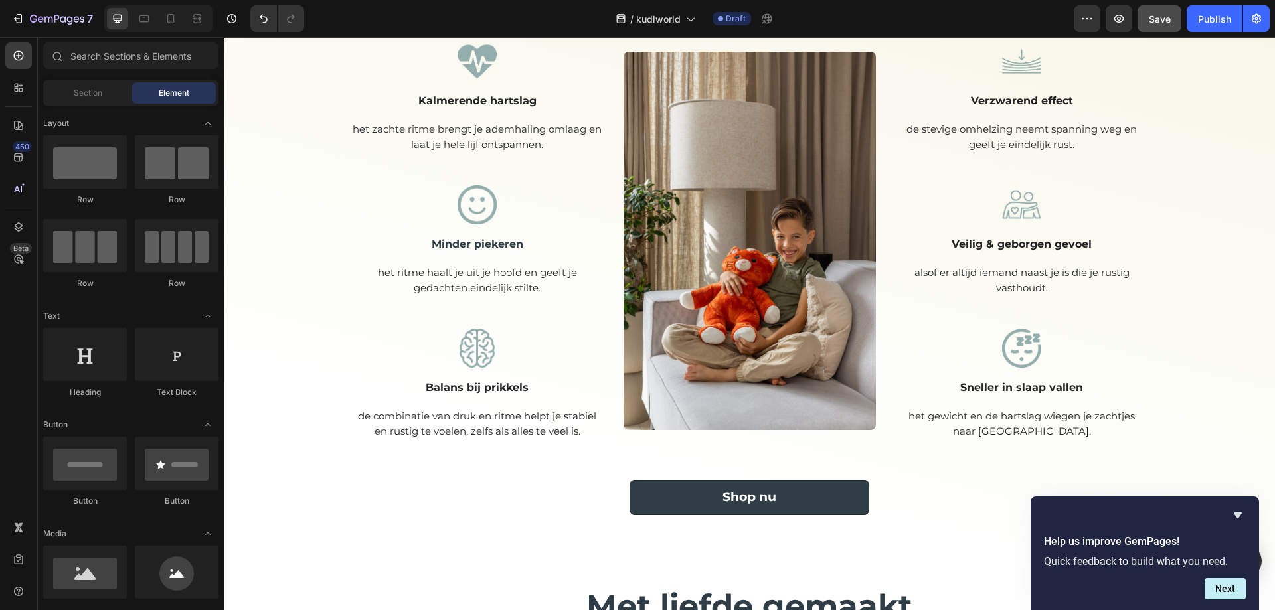
scroll to position [906, 0]
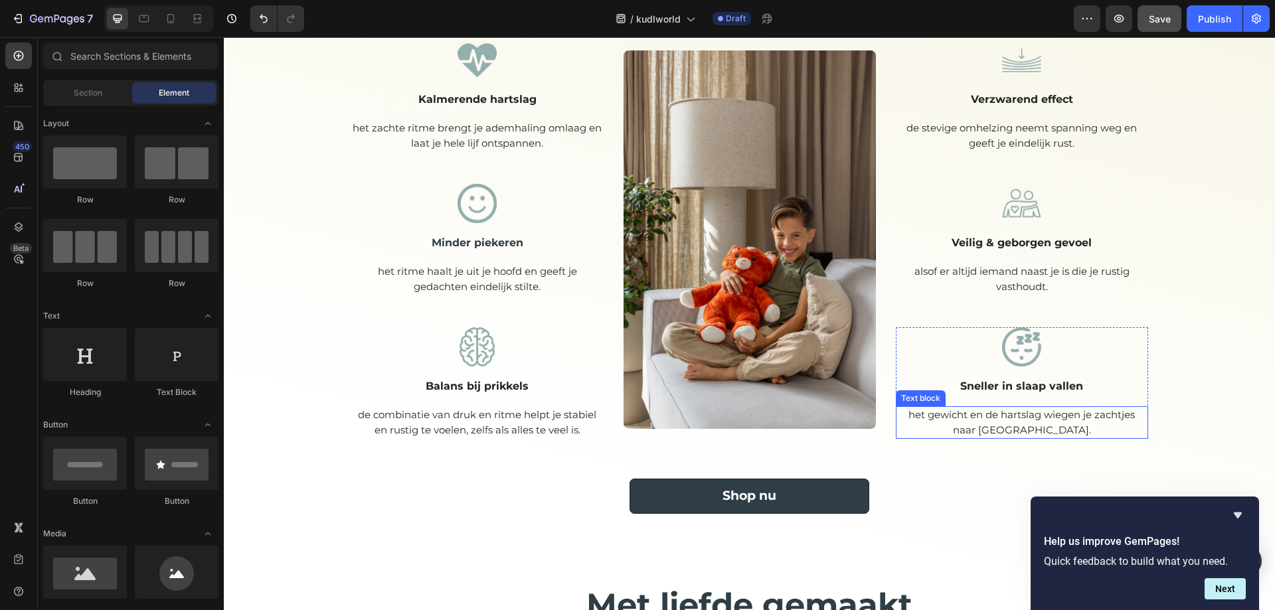
click at [905, 421] on p "het gewicht en de hartslag wiegen je zachtjes naar [GEOGRAPHIC_DATA]." at bounding box center [1022, 423] width 250 height 30
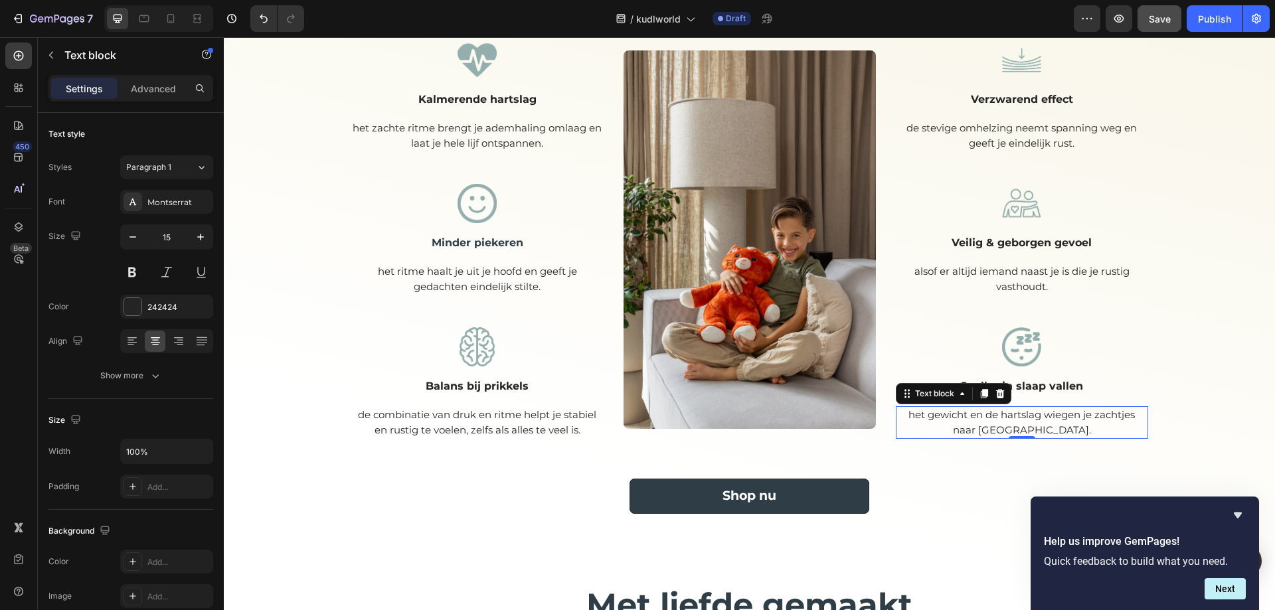
click at [904, 417] on p "het gewicht en de hartslag wiegen je zachtjes naar [GEOGRAPHIC_DATA]." at bounding box center [1022, 423] width 250 height 30
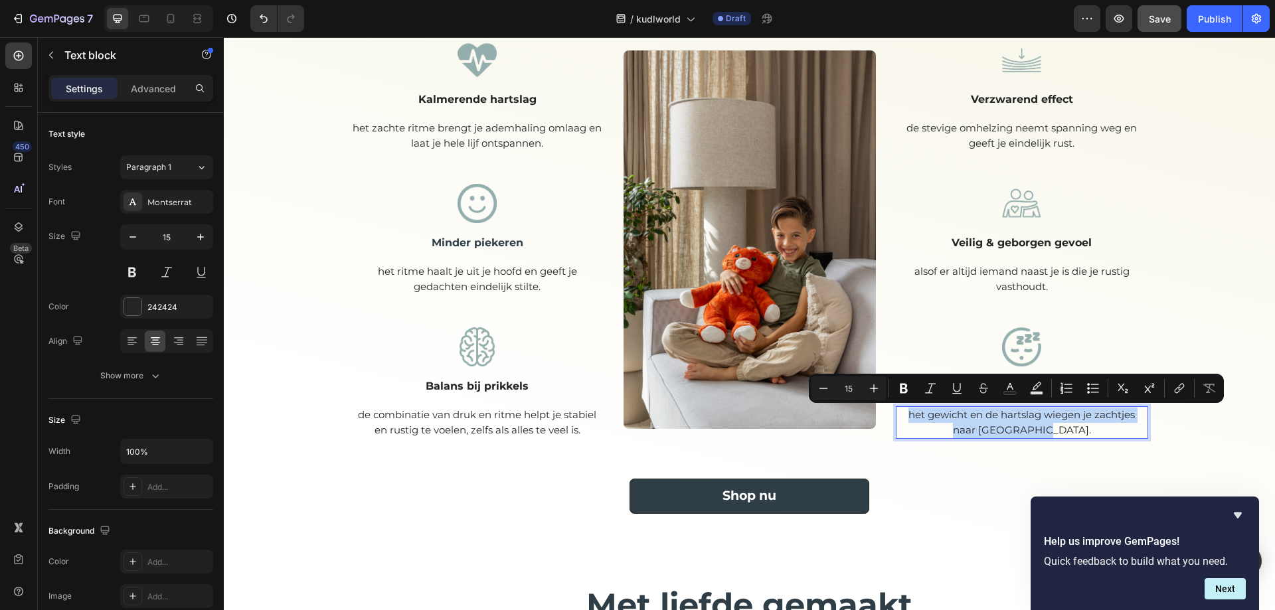
drag, startPoint x: 904, startPoint y: 417, endPoint x: 1121, endPoint y: 431, distance: 217.7
click at [1121, 431] on p "het gewicht en de hartslag wiegen je zachtjes naar [GEOGRAPHIC_DATA]." at bounding box center [1022, 423] width 250 height 30
copy p "het gewicht en de hartslag wiegen je zachtjes naar [GEOGRAPHIC_DATA]."
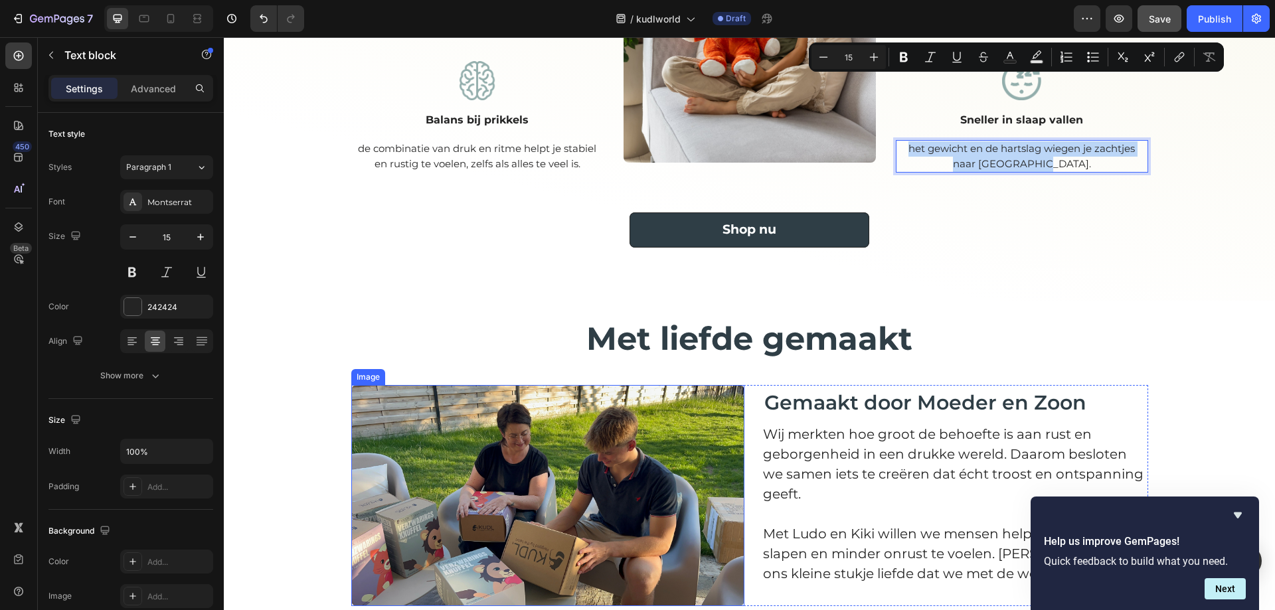
scroll to position [1305, 0]
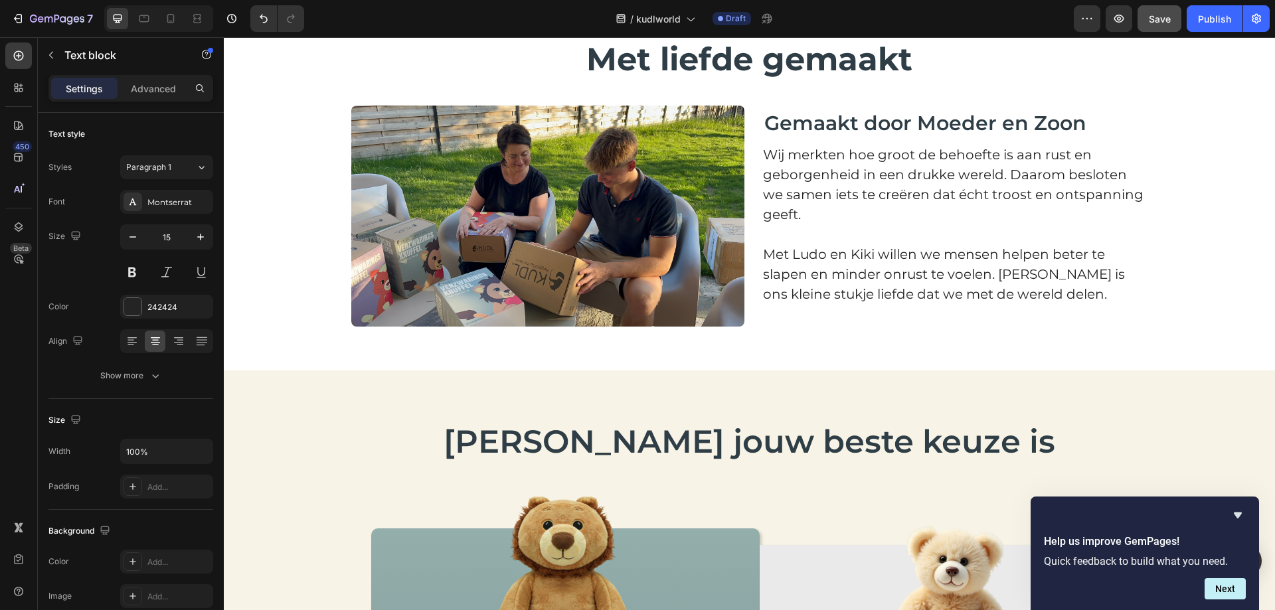
type input "16"
